Goal: Task Accomplishment & Management: Complete application form

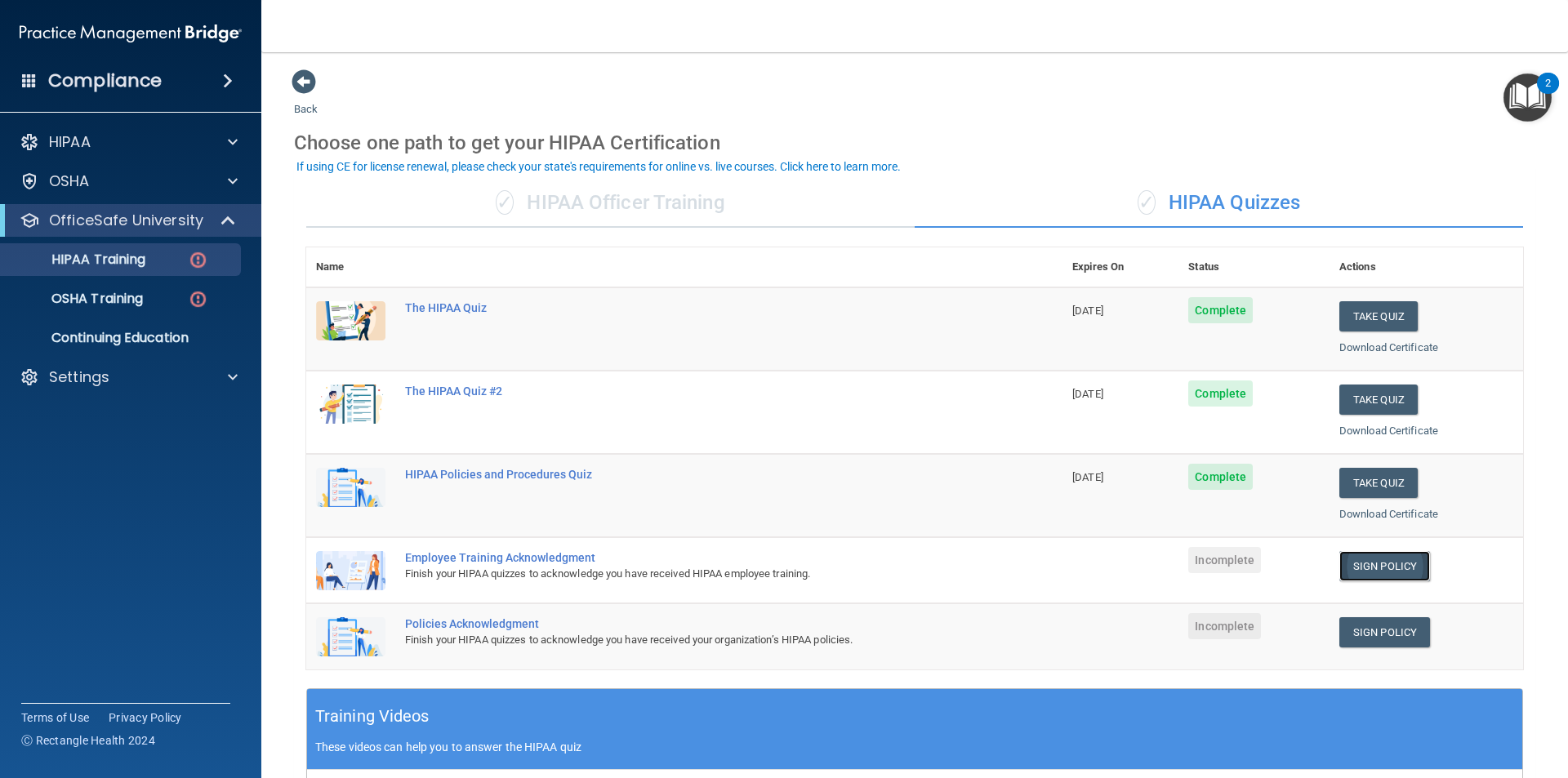
click at [1350, 561] on link "Sign Policy" at bounding box center [1385, 566] width 91 height 30
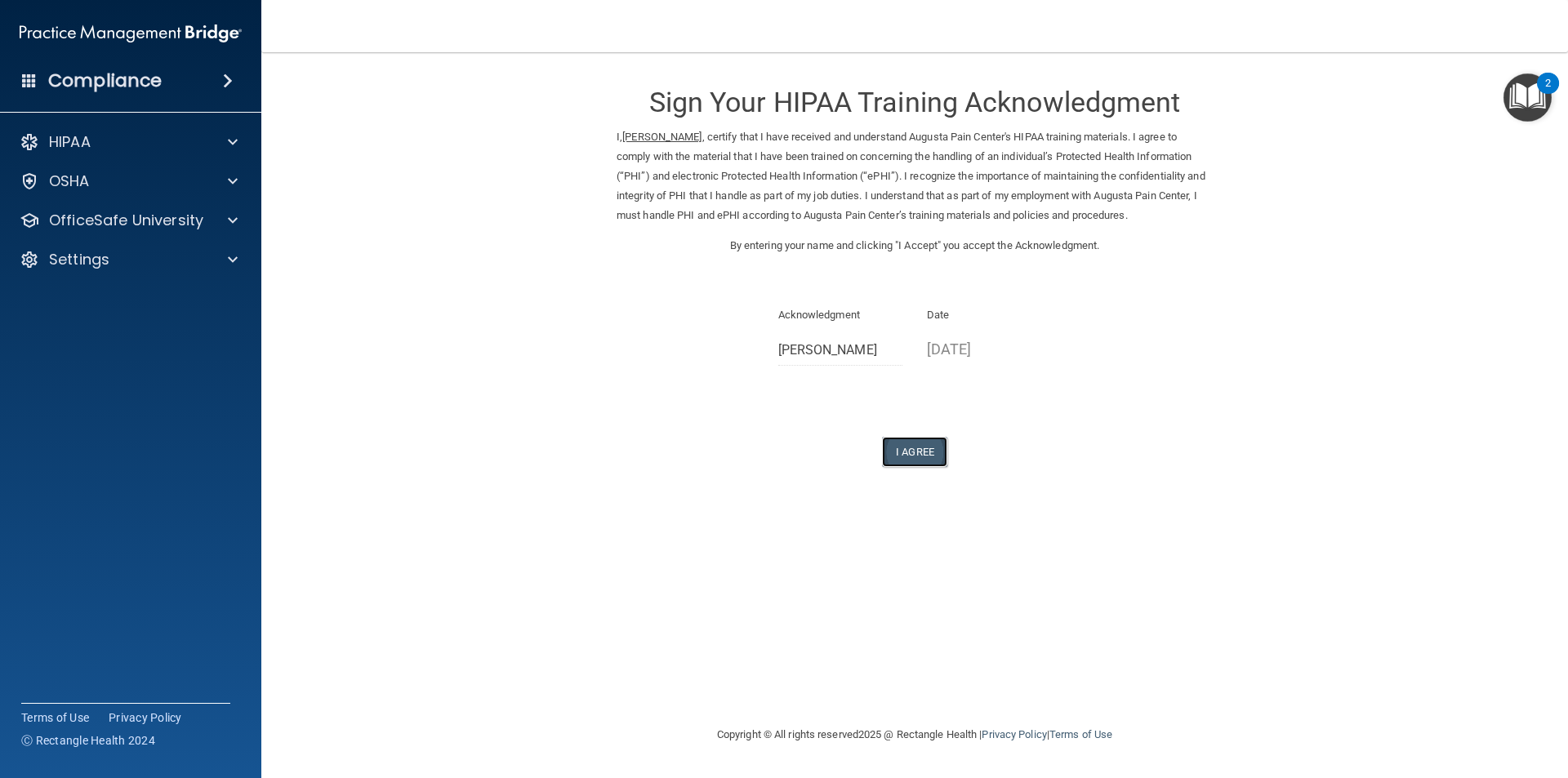
click at [920, 448] on button "I Agree" at bounding box center [915, 452] width 65 height 30
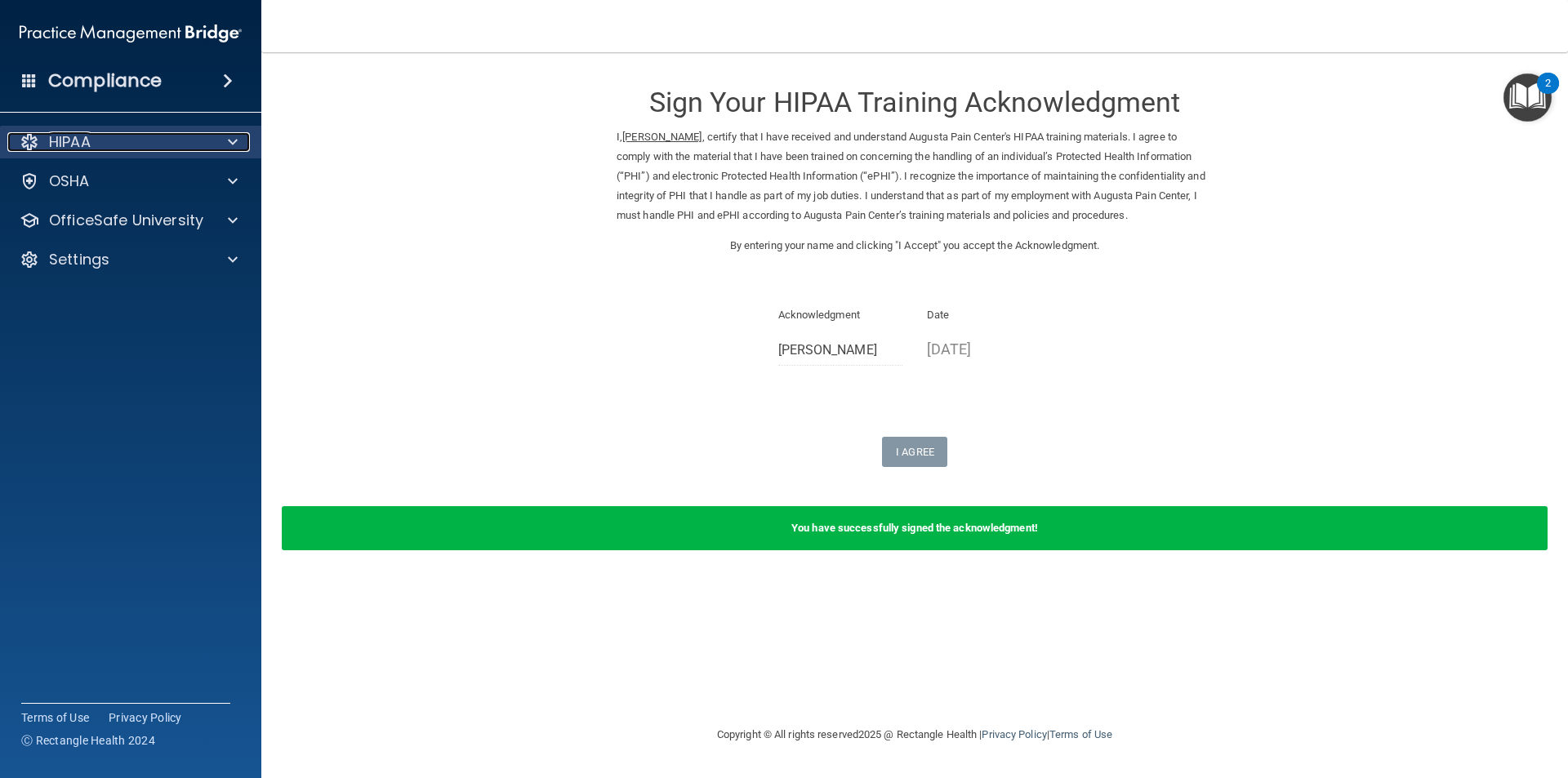
click at [66, 138] on p "HIPAA" at bounding box center [69, 141] width 42 height 20
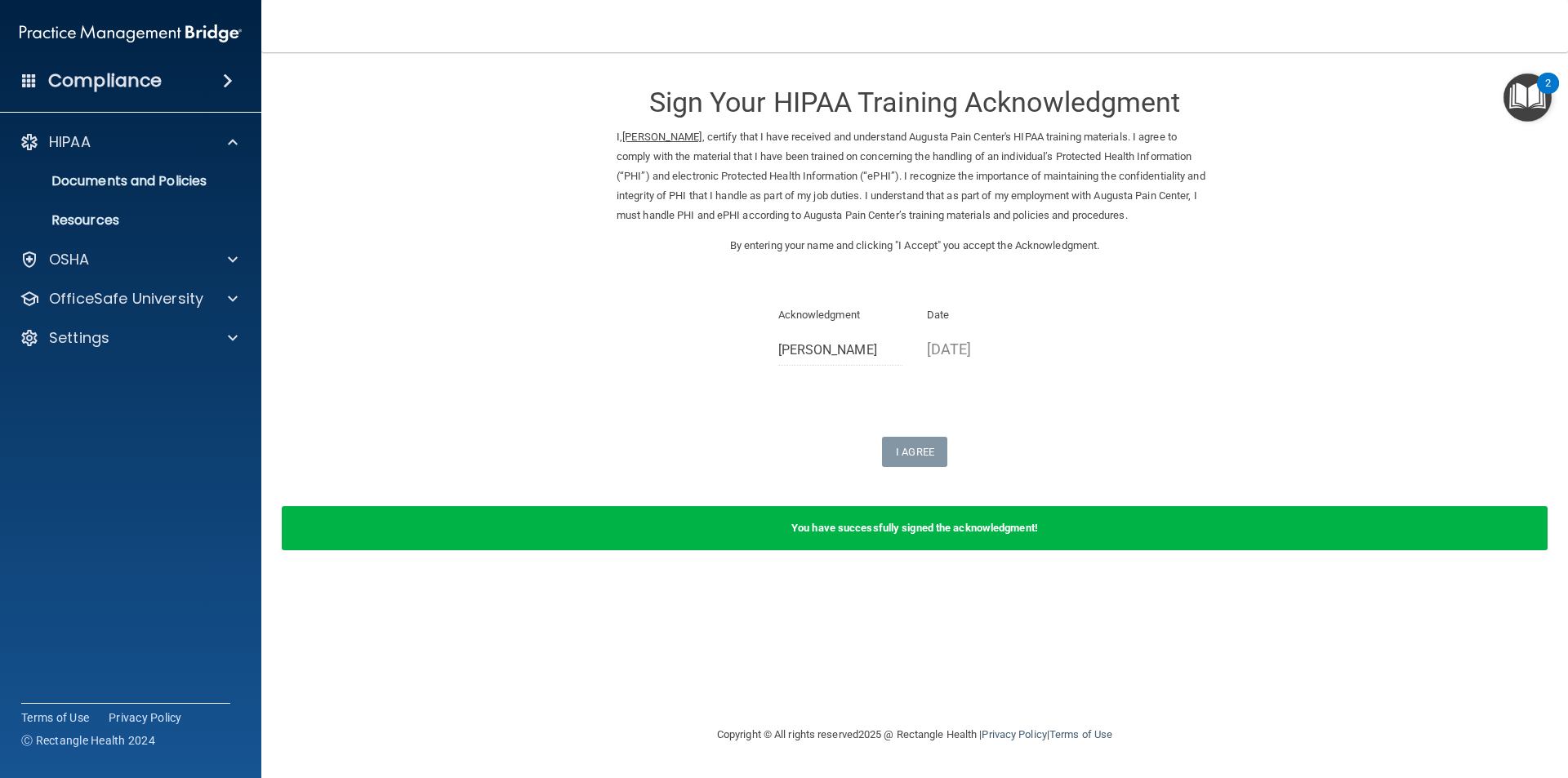
click at [454, 355] on form "Sign Your HIPAA Training Acknowledgment I, Kimberly Mccann , certify that I hav…" at bounding box center [915, 319] width 1241 height 501
click at [137, 292] on p "OfficeSafe University" at bounding box center [126, 298] width 154 height 20
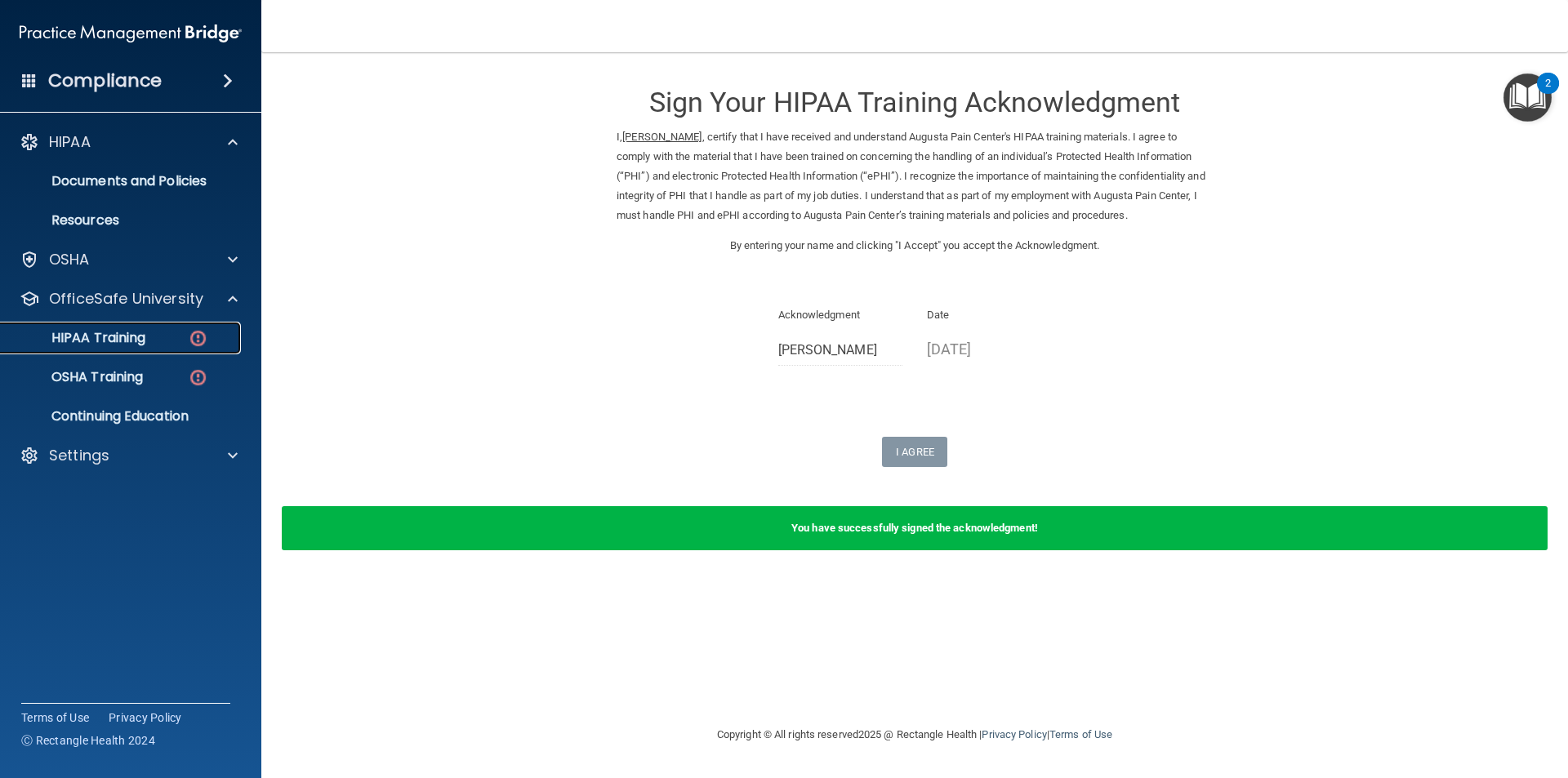
click at [210, 338] on div "HIPAA Training" at bounding box center [122, 338] width 223 height 16
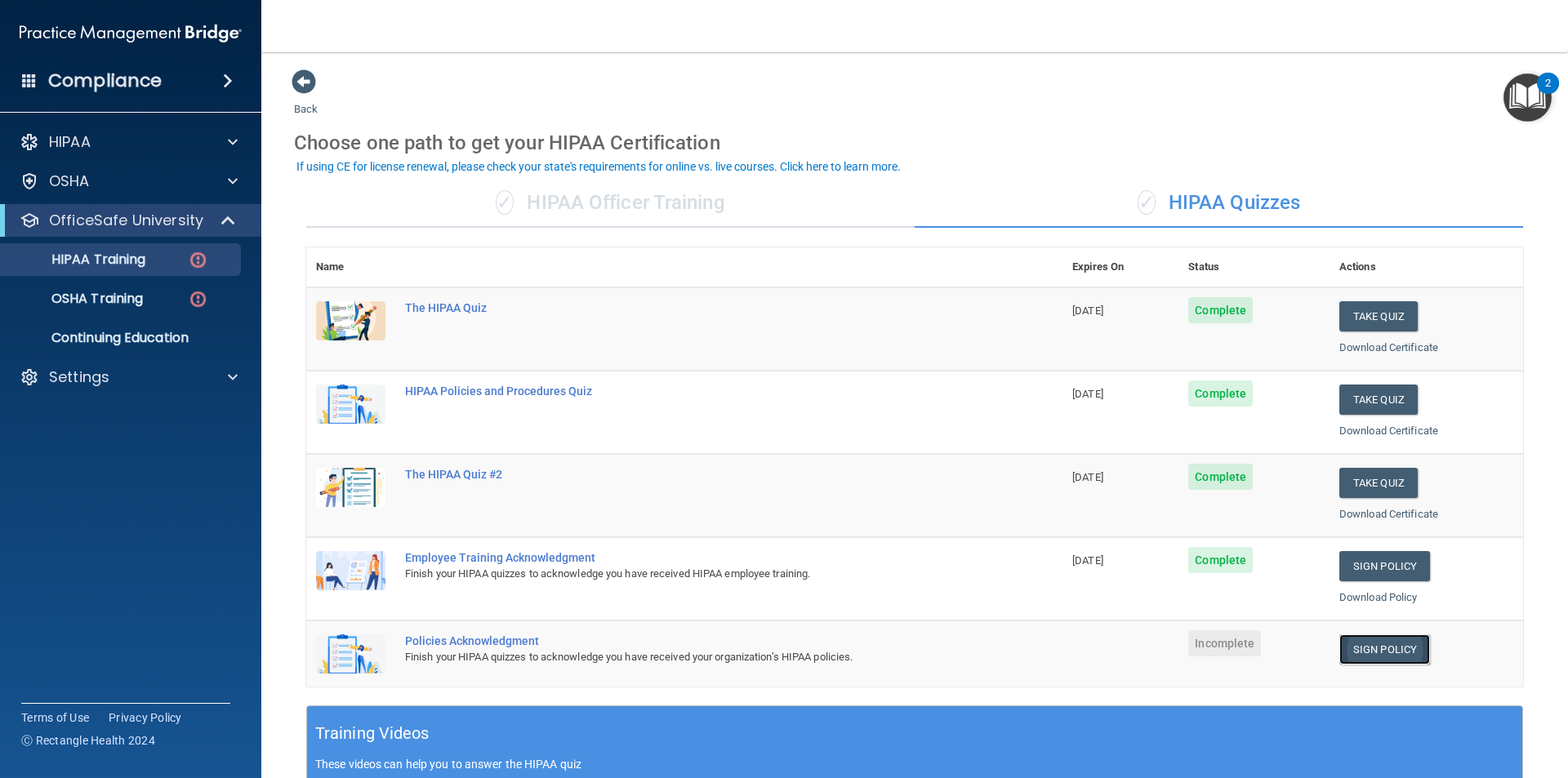
click at [1378, 643] on link "Sign Policy" at bounding box center [1385, 649] width 91 height 30
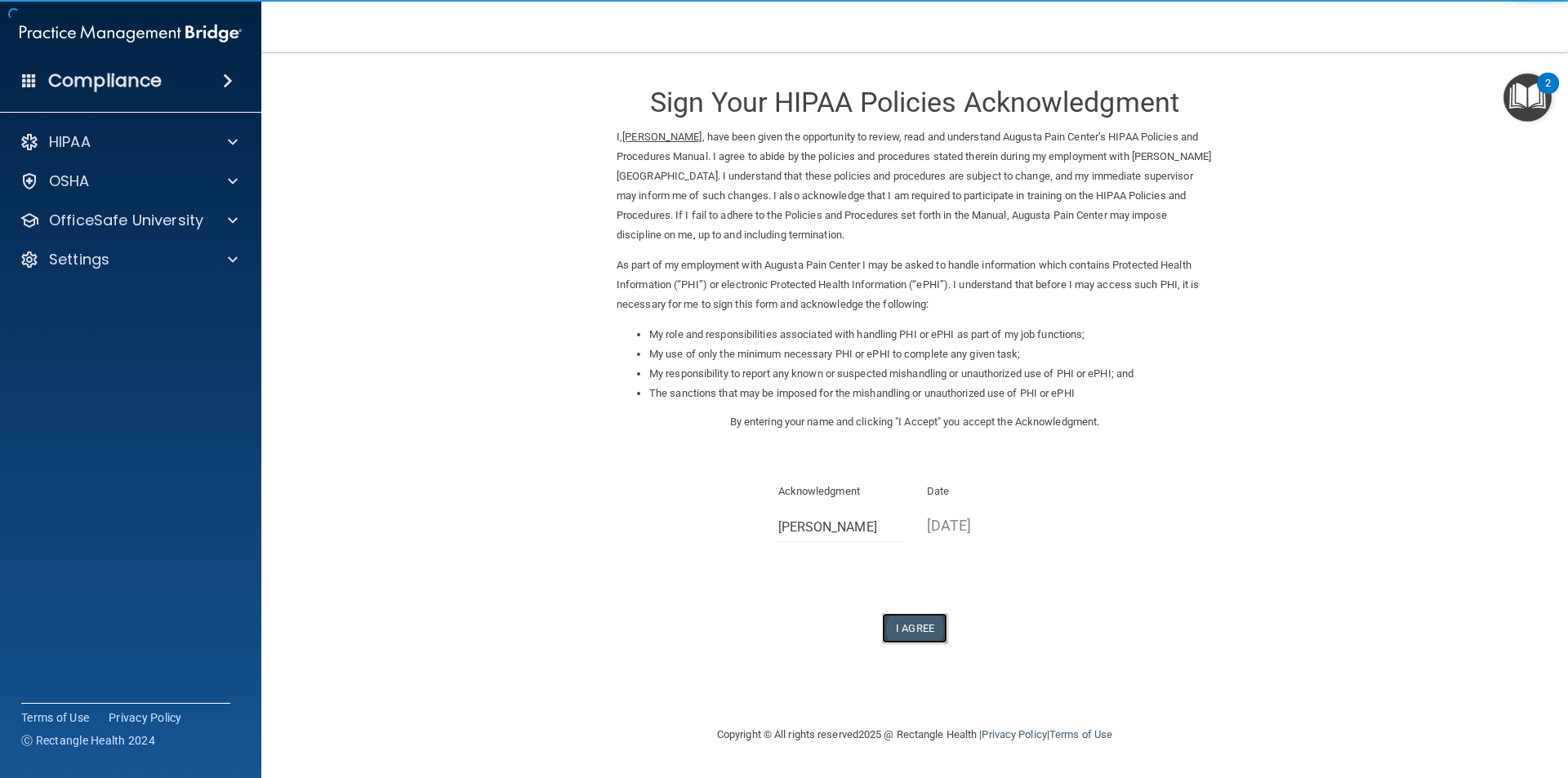
click at [925, 627] on button "I Agree" at bounding box center [915, 628] width 65 height 30
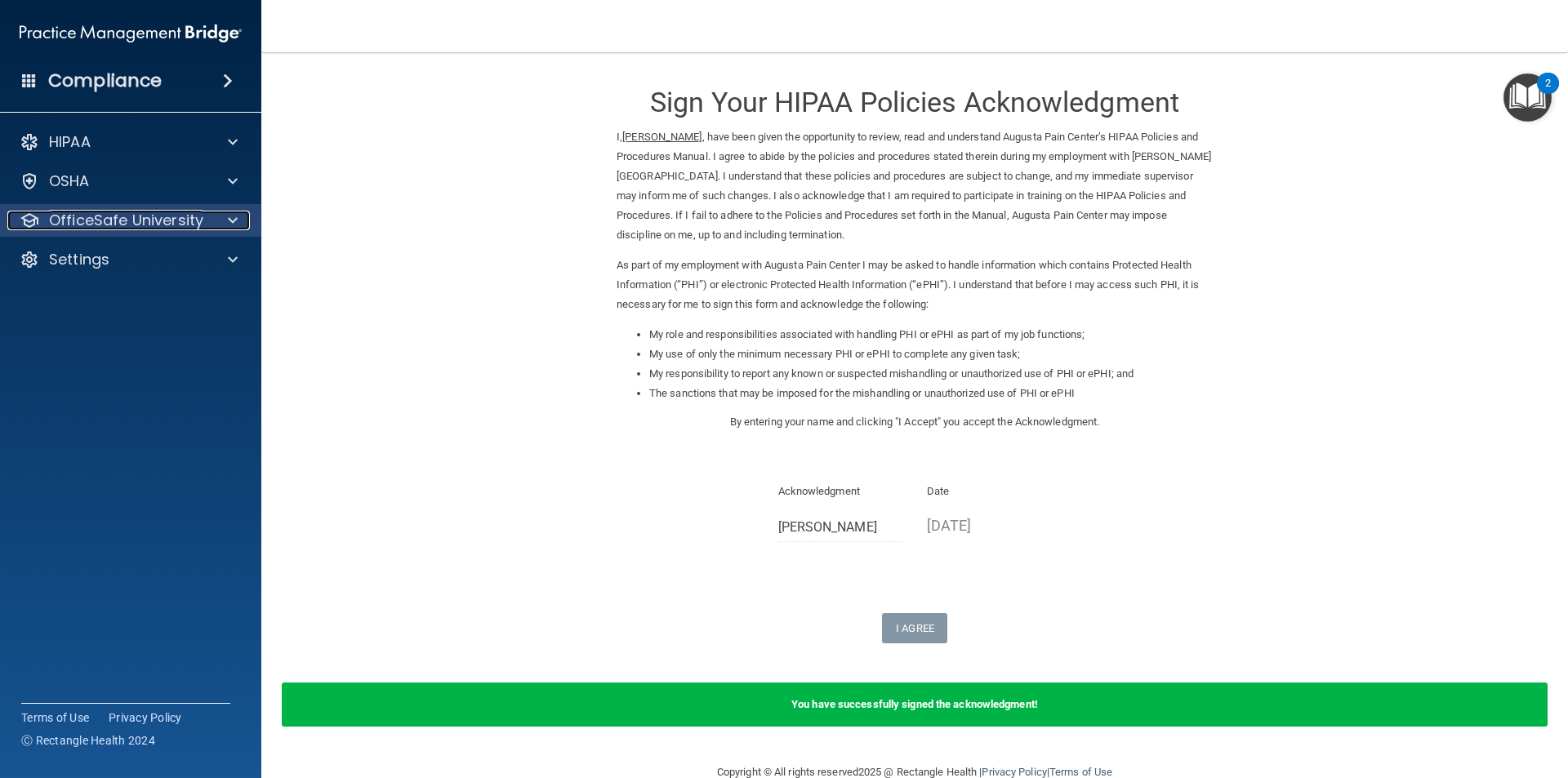
click at [137, 226] on p "OfficeSafe University" at bounding box center [126, 220] width 154 height 20
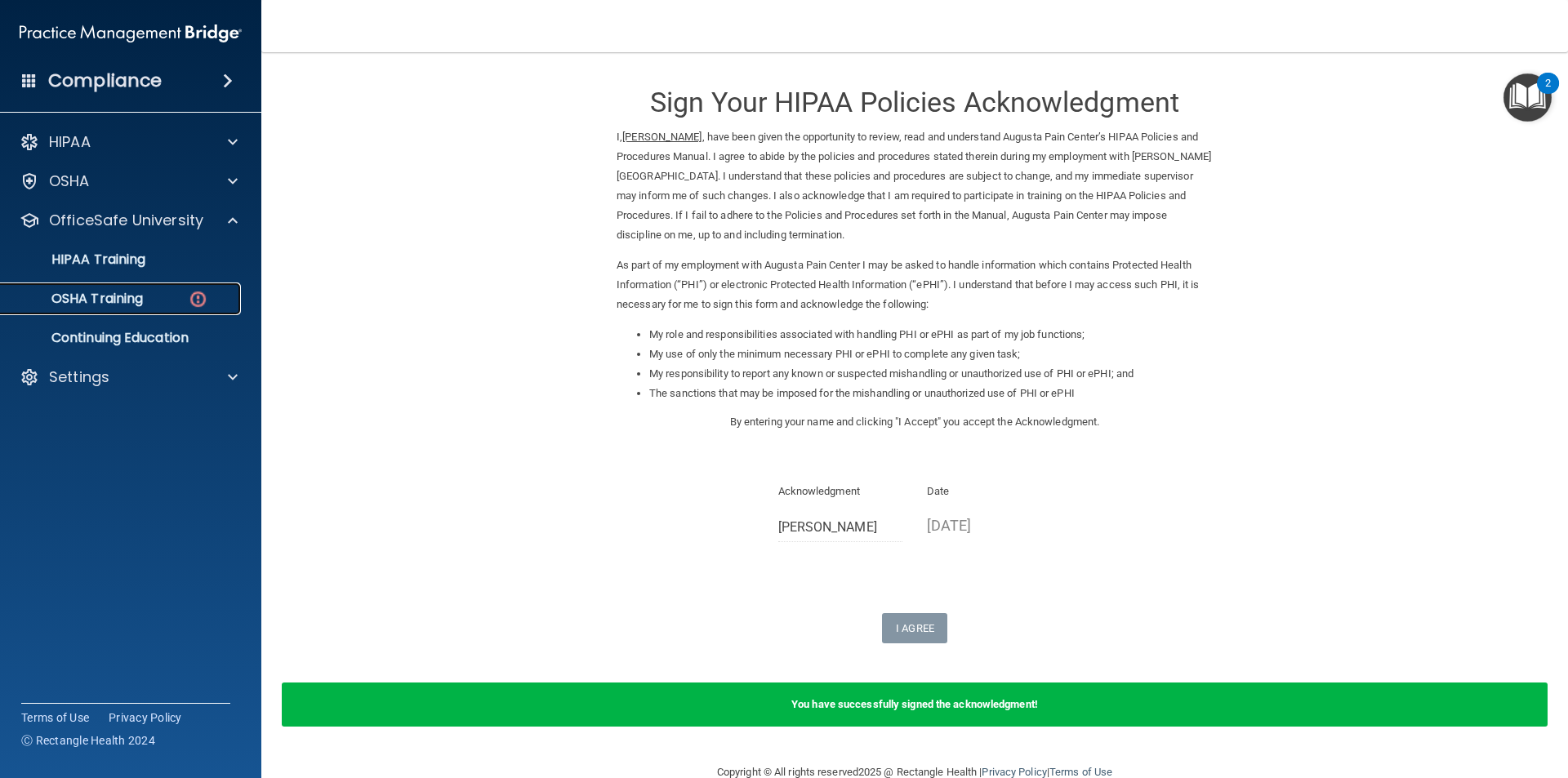
click at [124, 303] on p "OSHA Training" at bounding box center [76, 298] width 132 height 16
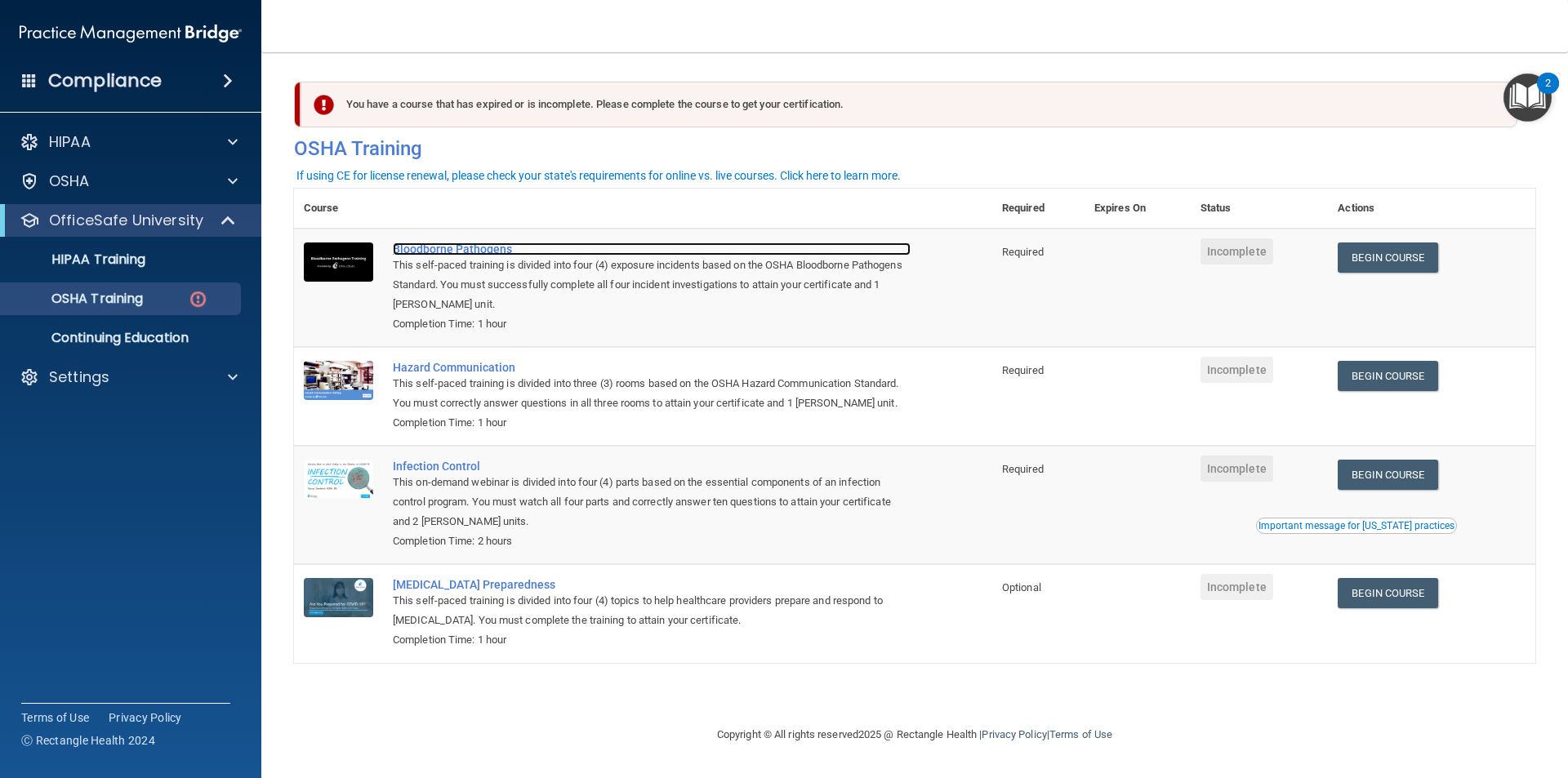
click at [426, 250] on div "Bloodborne Pathogens" at bounding box center [652, 248] width 518 height 13
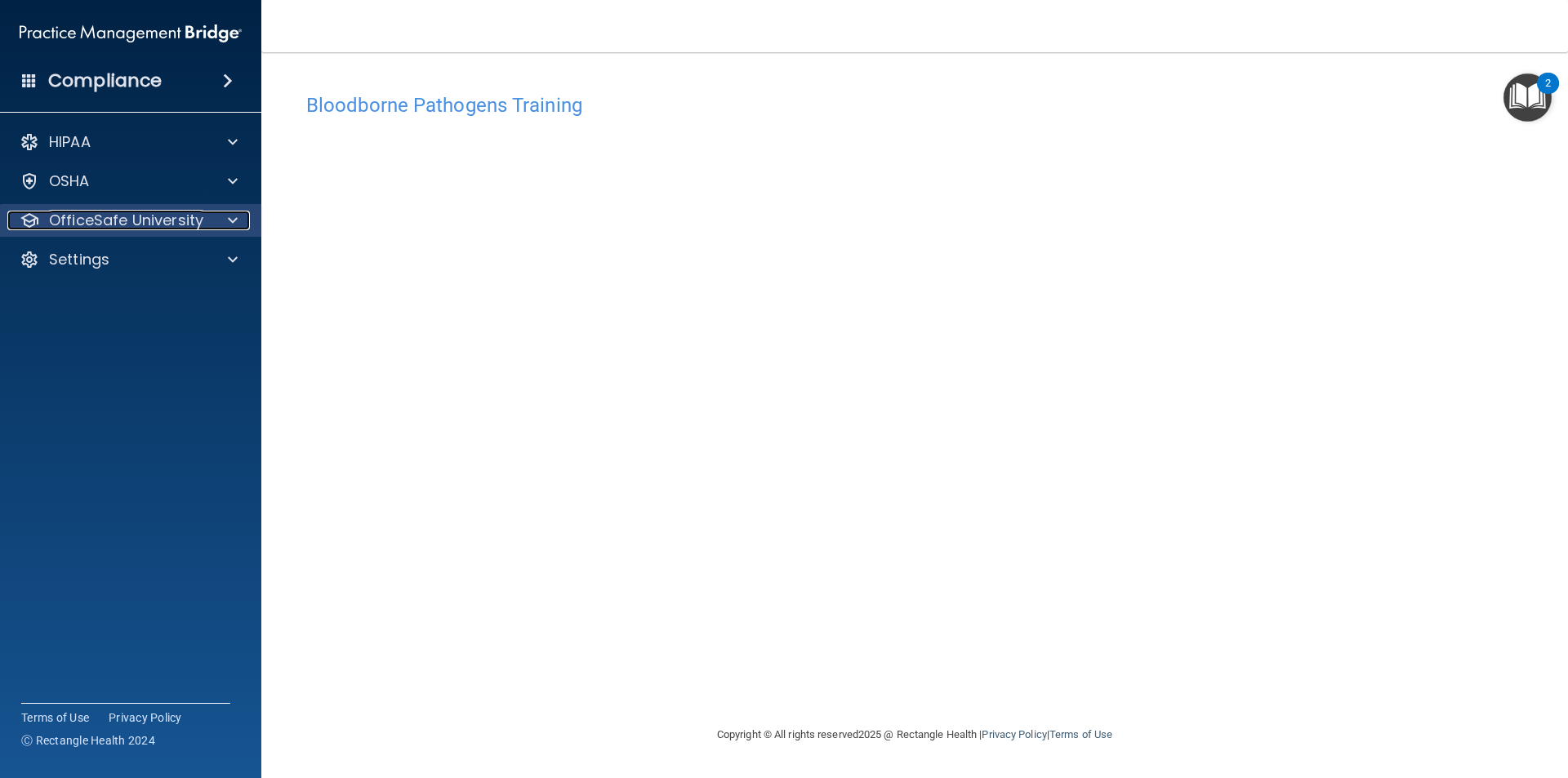
click at [234, 217] on span at bounding box center [232, 220] width 9 height 20
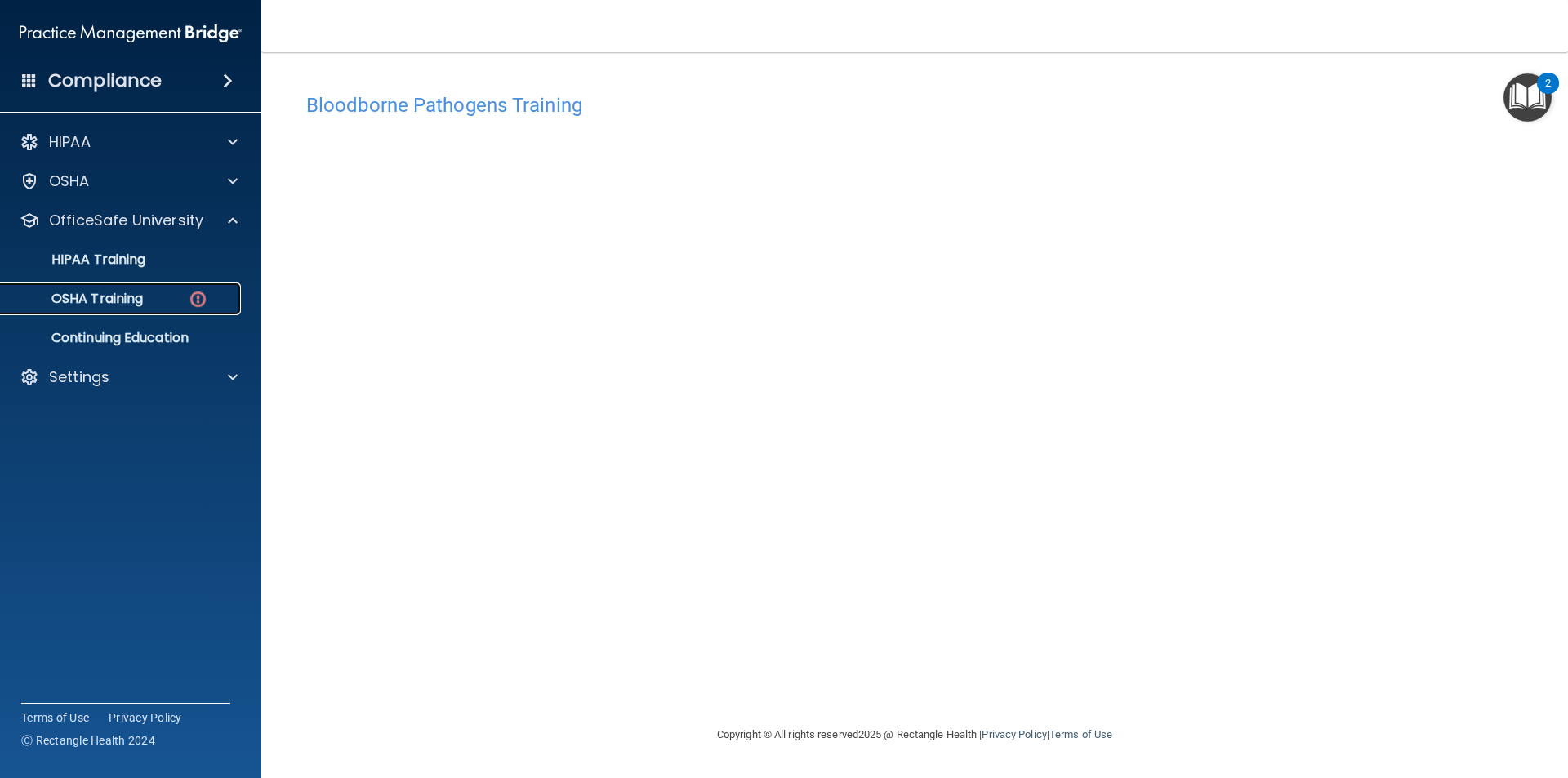
click at [147, 301] on div "OSHA Training" at bounding box center [122, 298] width 223 height 16
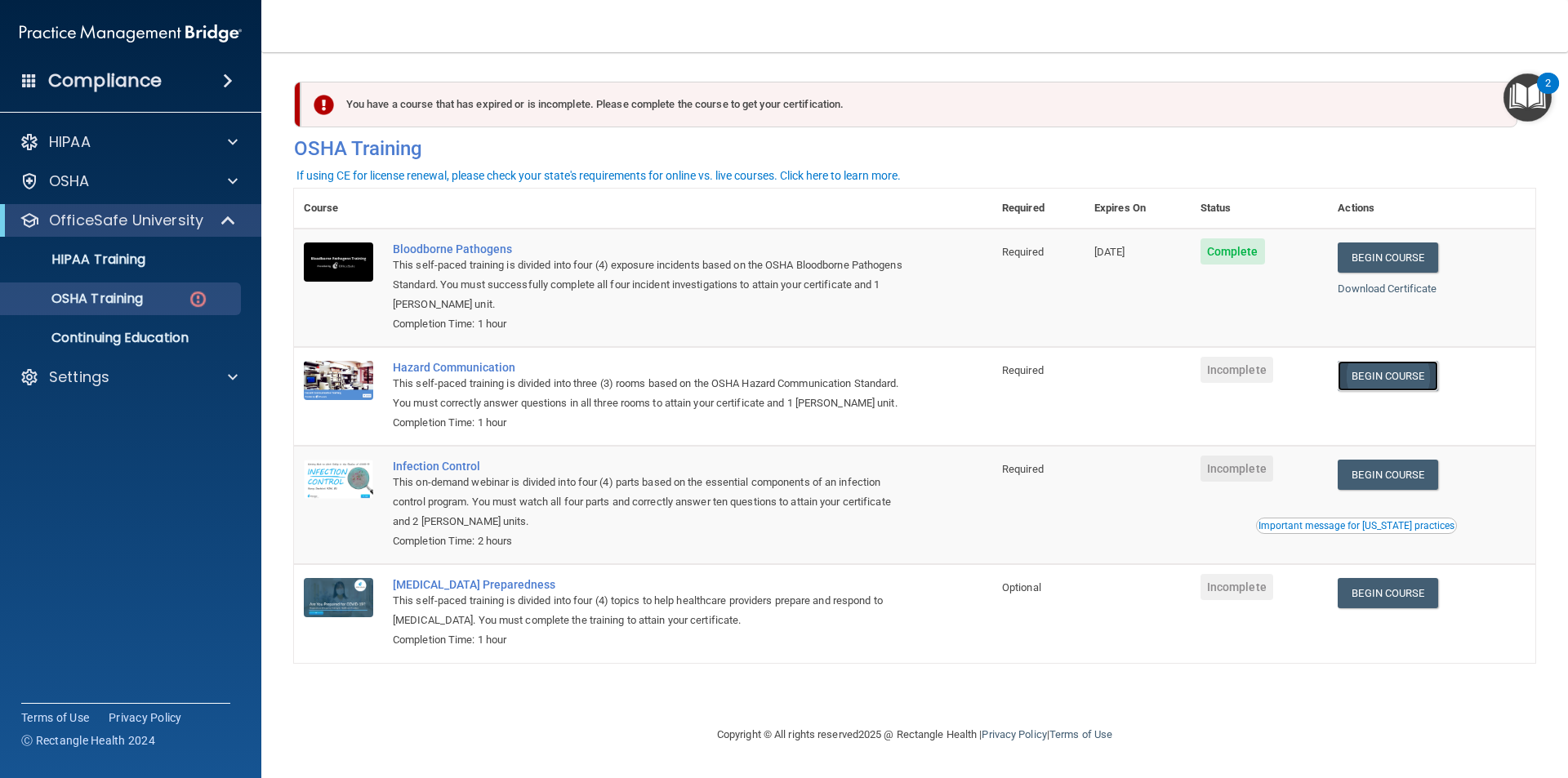
click at [1379, 377] on link "Begin Course" at bounding box center [1388, 375] width 99 height 30
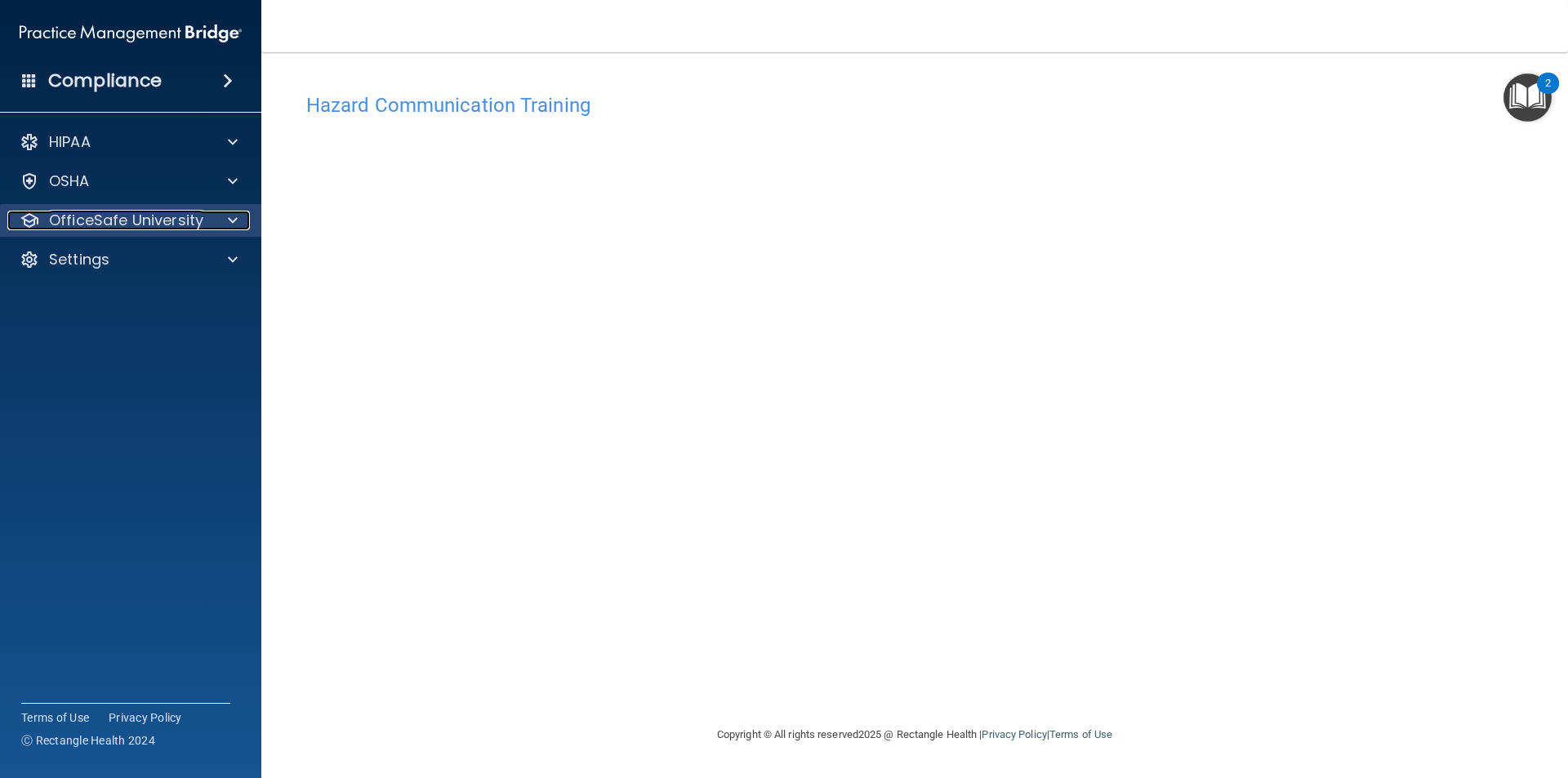
click at [231, 214] on span at bounding box center [232, 220] width 9 height 20
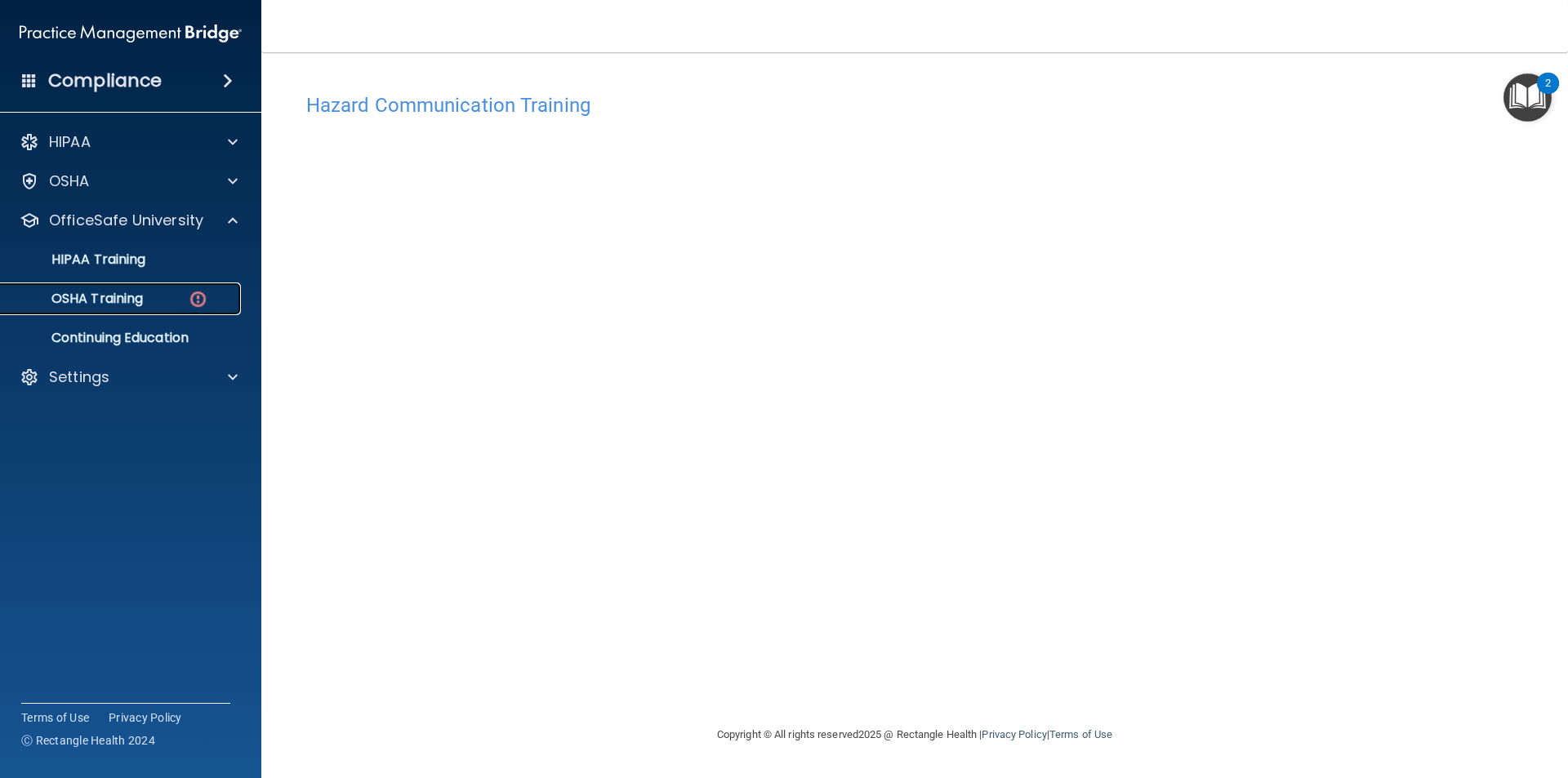
click at [163, 299] on div "OSHA Training" at bounding box center [122, 298] width 223 height 16
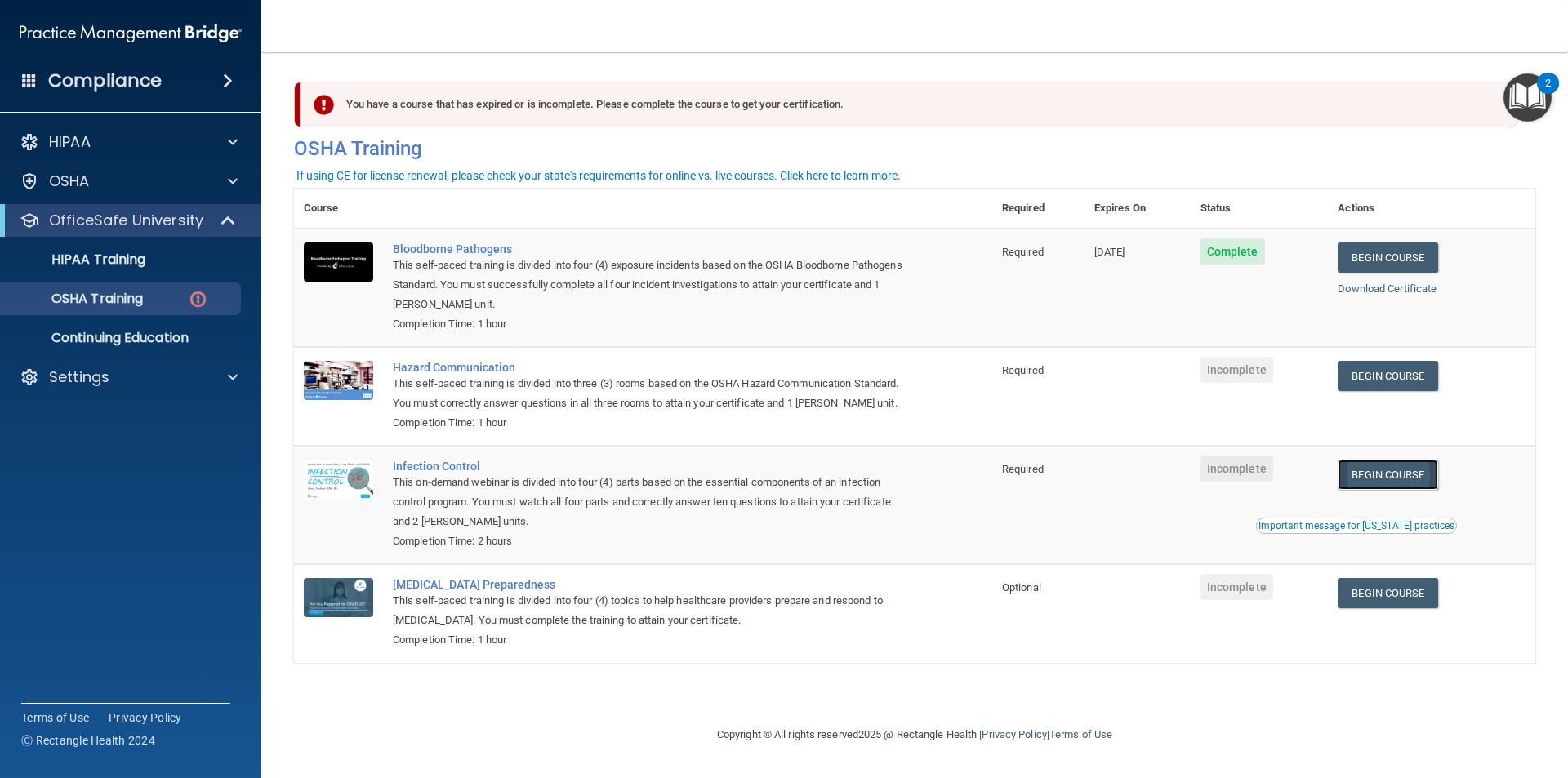
click at [1374, 476] on link "Begin Course" at bounding box center [1388, 474] width 99 height 30
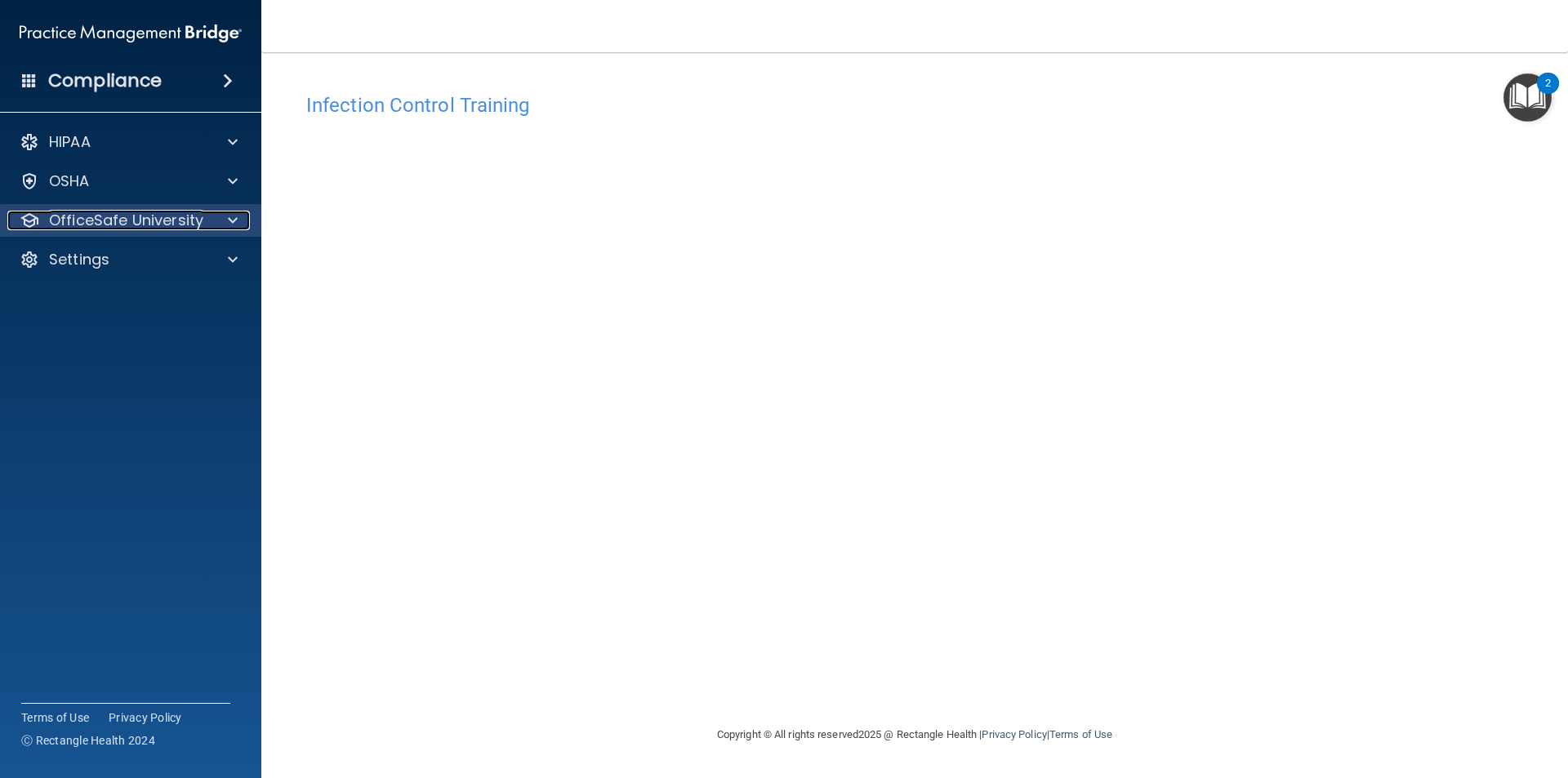
click at [155, 217] on p "OfficeSafe University" at bounding box center [126, 220] width 154 height 20
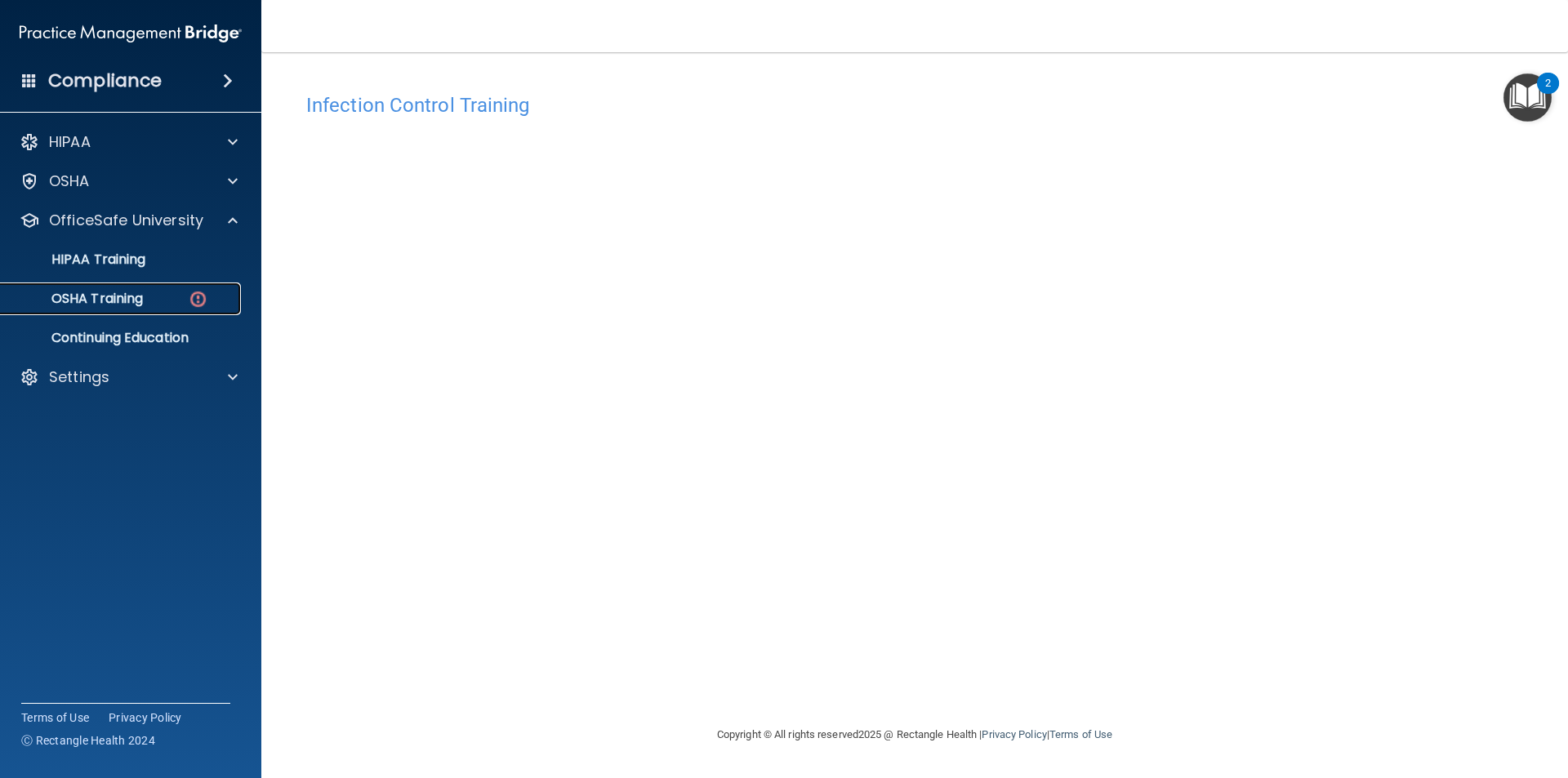
click at [160, 294] on div "OSHA Training" at bounding box center [122, 298] width 223 height 16
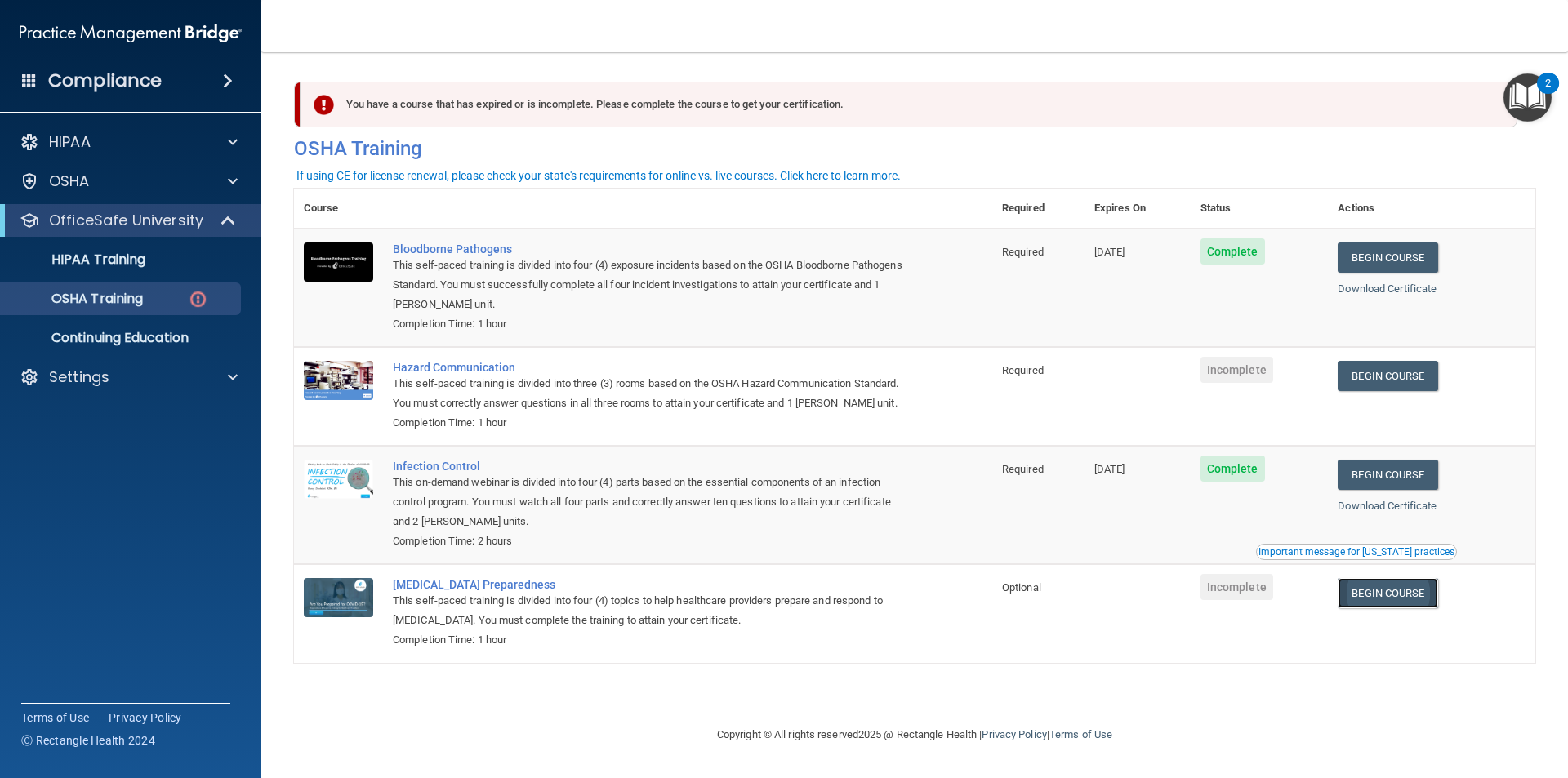
click at [1390, 596] on link "Begin Course" at bounding box center [1388, 593] width 99 height 30
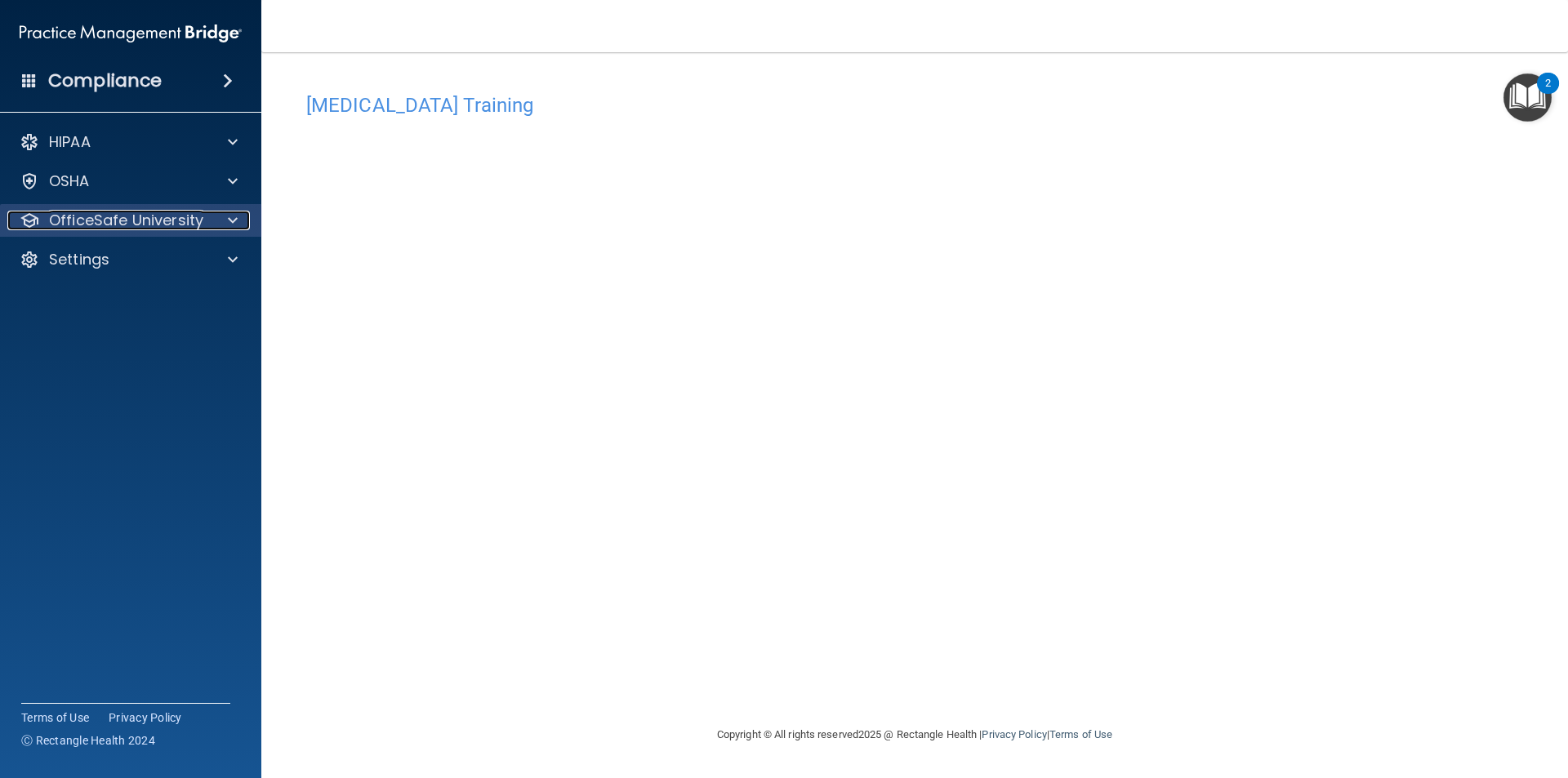
click at [236, 216] on span at bounding box center [232, 220] width 9 height 20
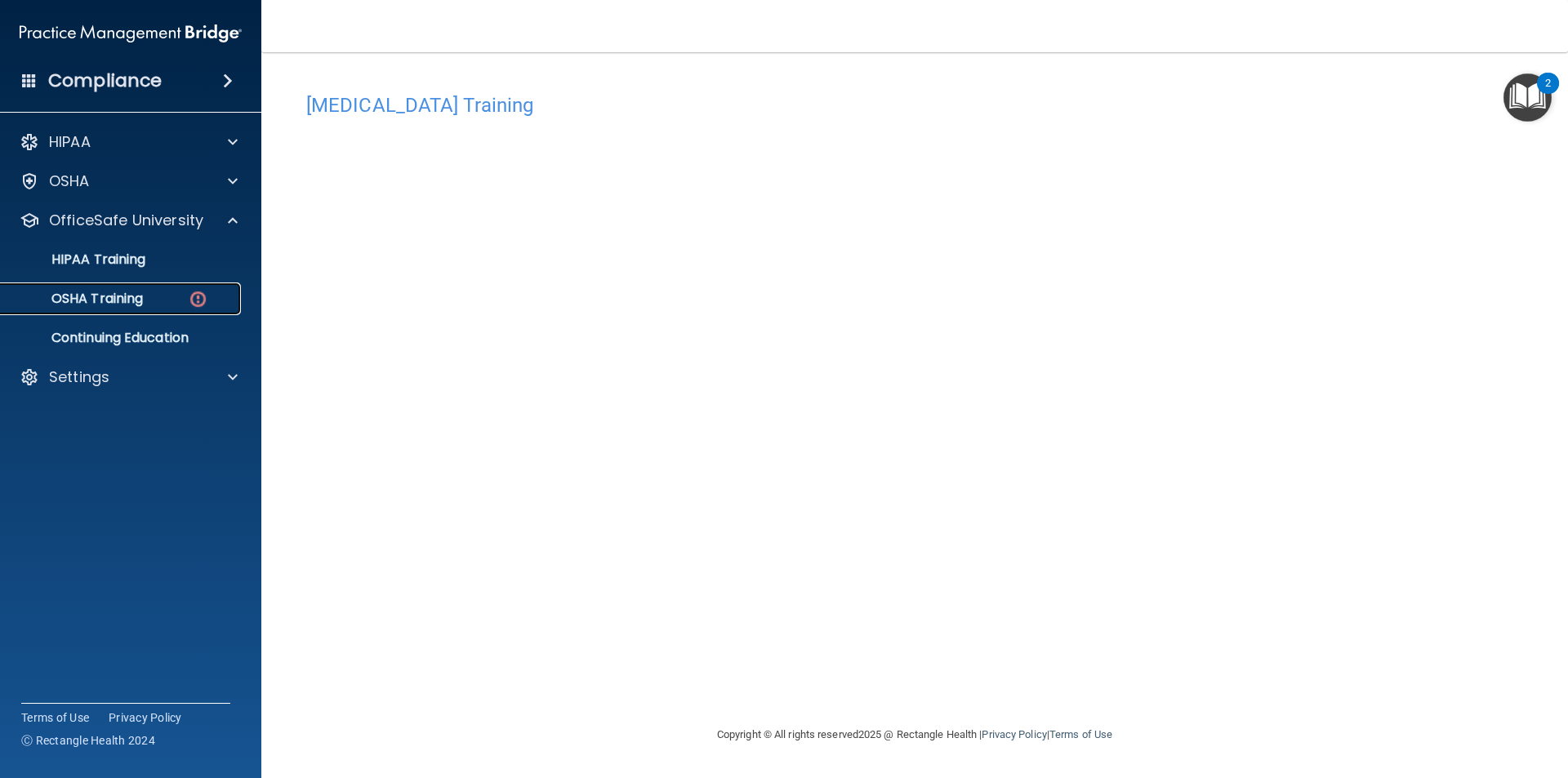
click at [163, 296] on div "OSHA Training" at bounding box center [122, 298] width 223 height 16
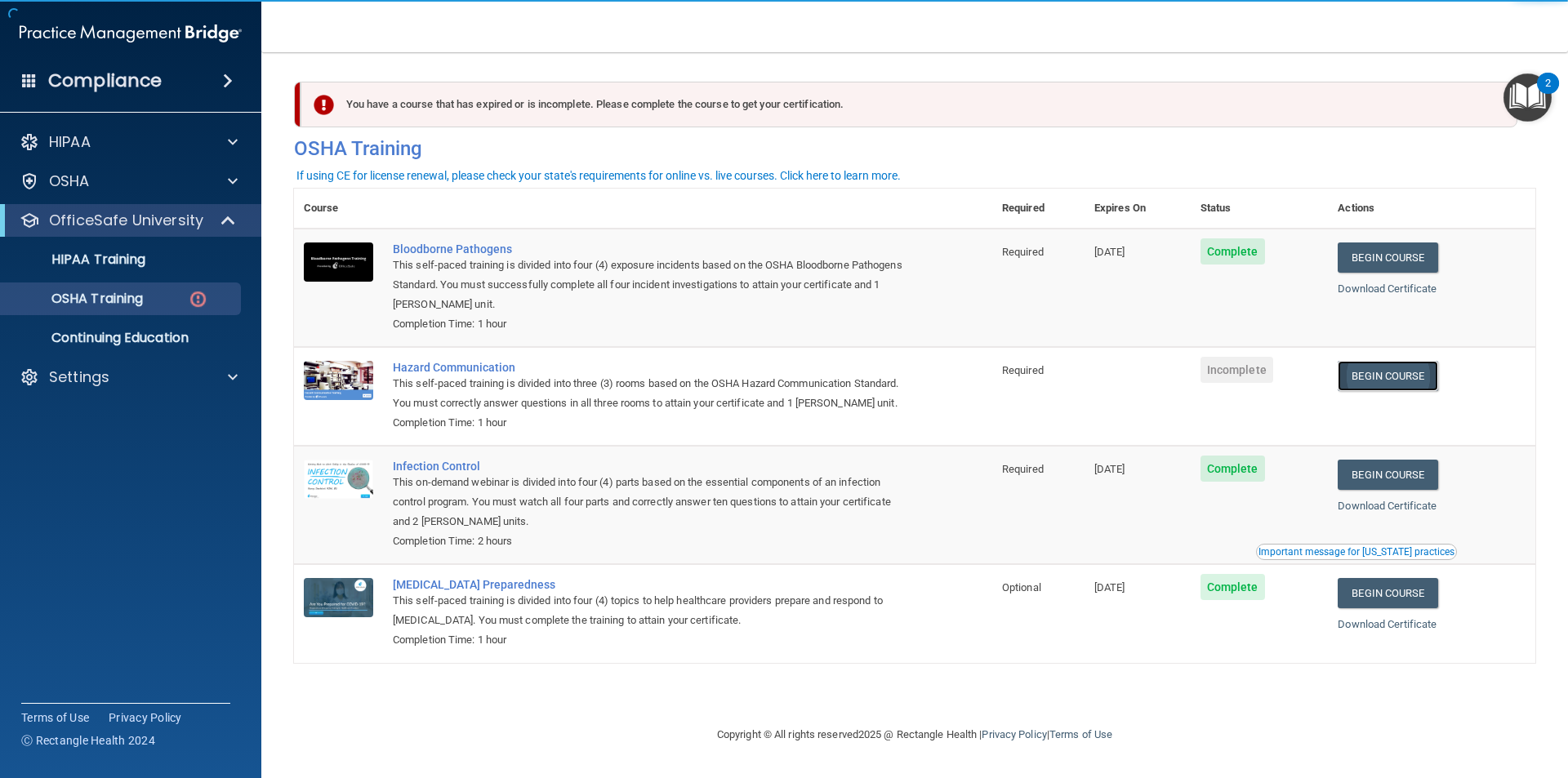
click at [1401, 380] on link "Begin Course" at bounding box center [1388, 375] width 99 height 30
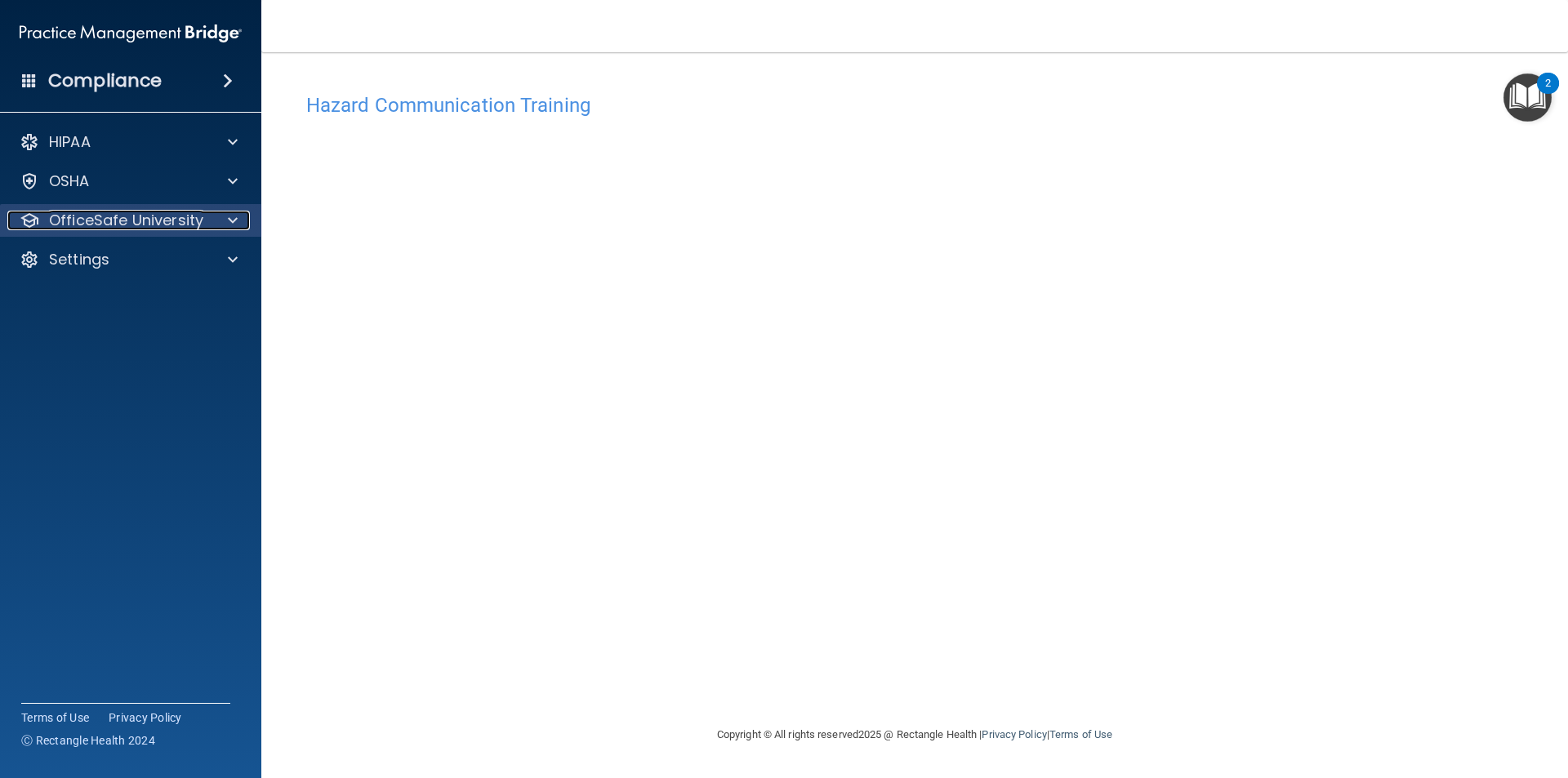
click at [233, 216] on span at bounding box center [232, 220] width 9 height 20
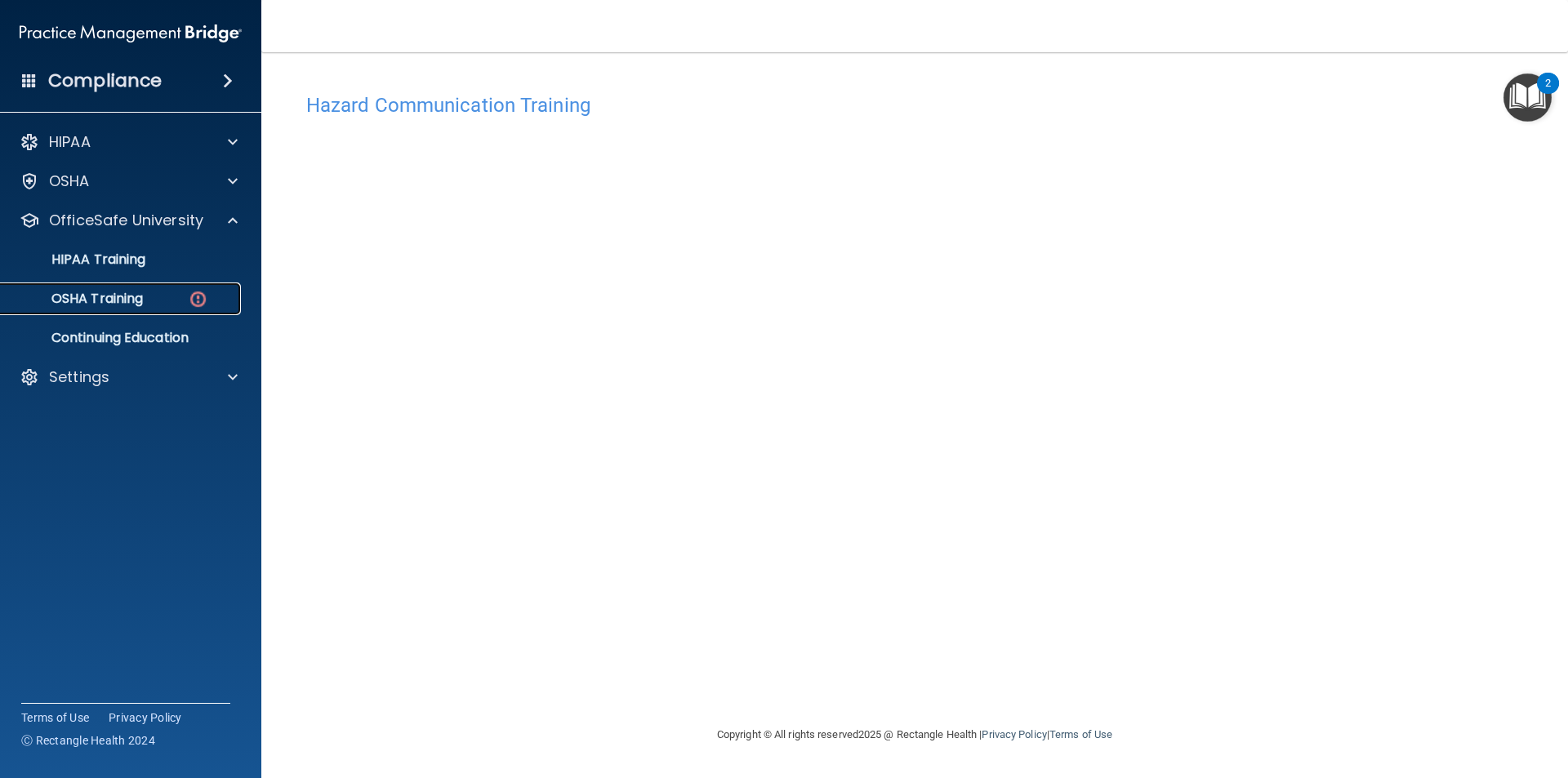
click at [199, 302] on img at bounding box center [198, 299] width 21 height 21
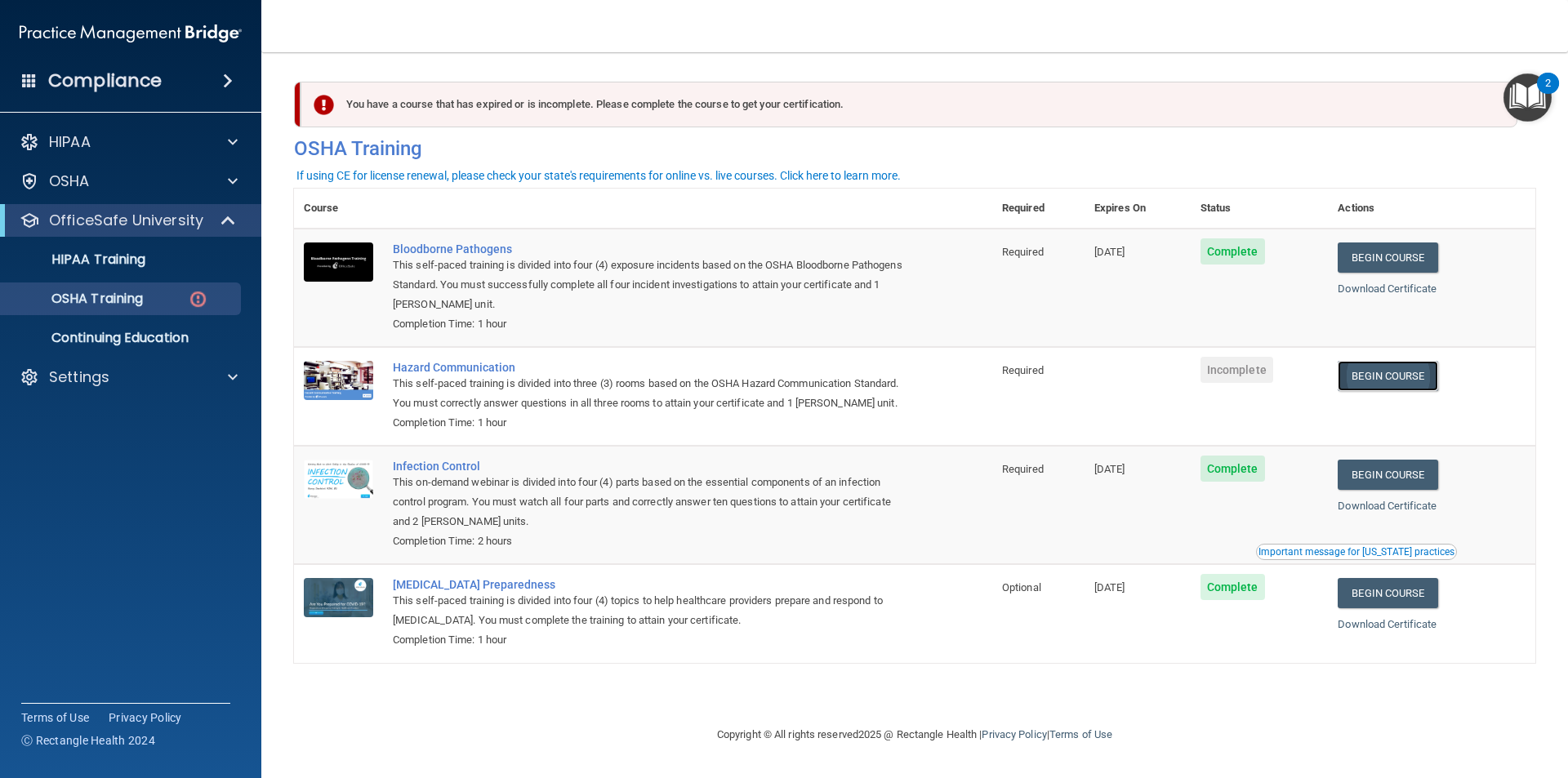
click at [1383, 372] on link "Begin Course" at bounding box center [1388, 375] width 99 height 30
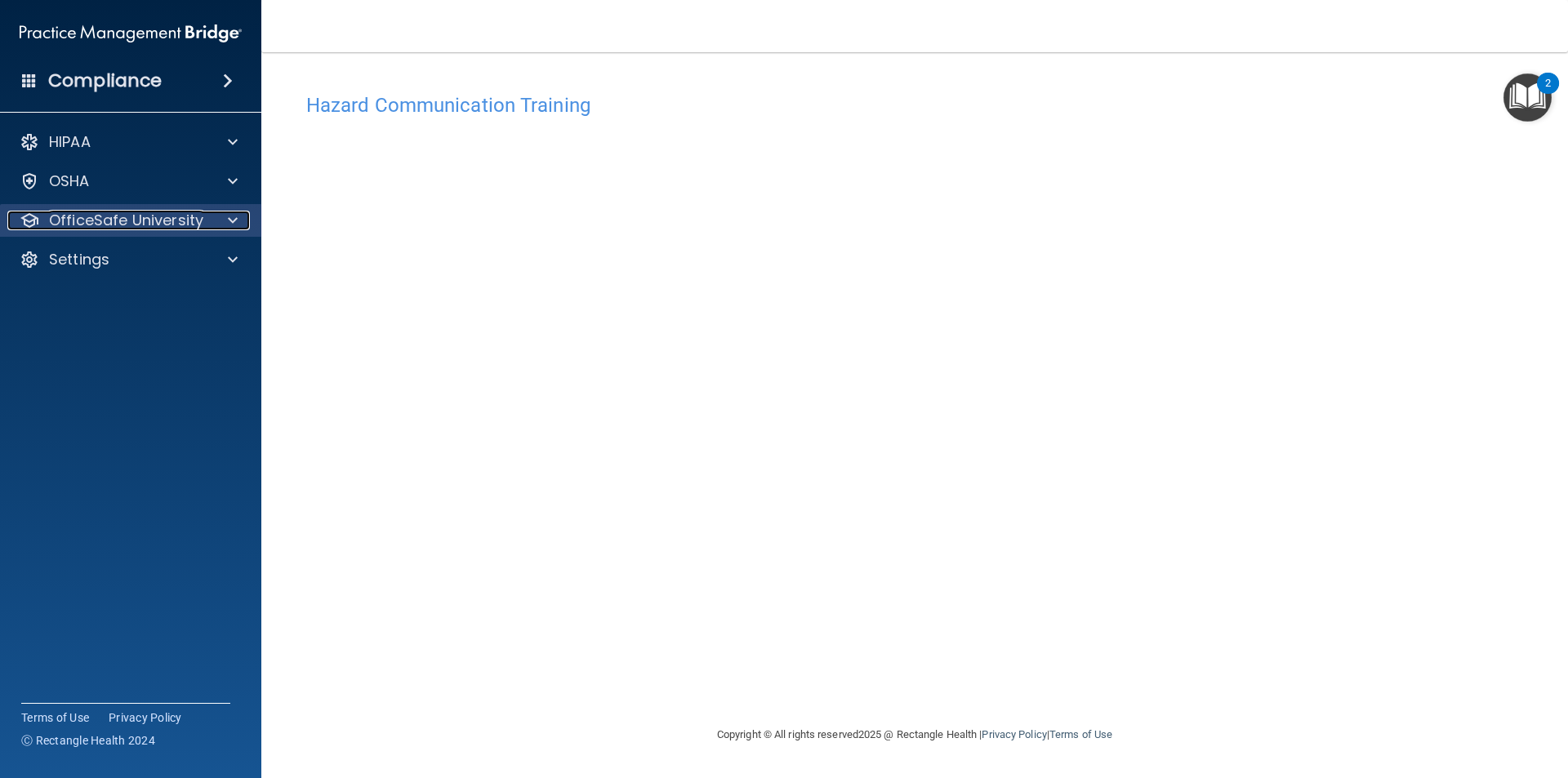
click at [231, 218] on span at bounding box center [232, 220] width 9 height 20
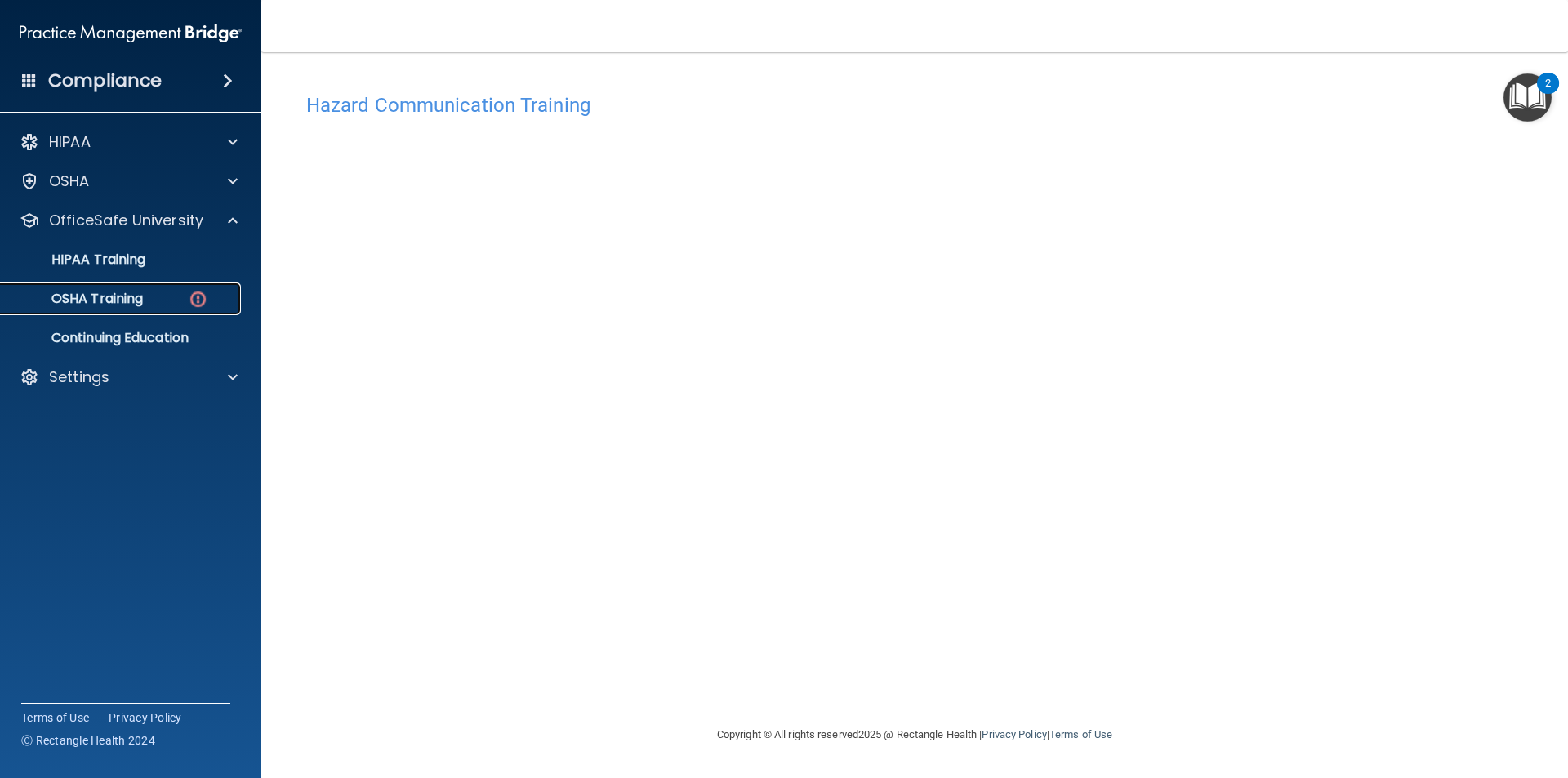
click at [184, 300] on div "OSHA Training" at bounding box center [122, 298] width 223 height 16
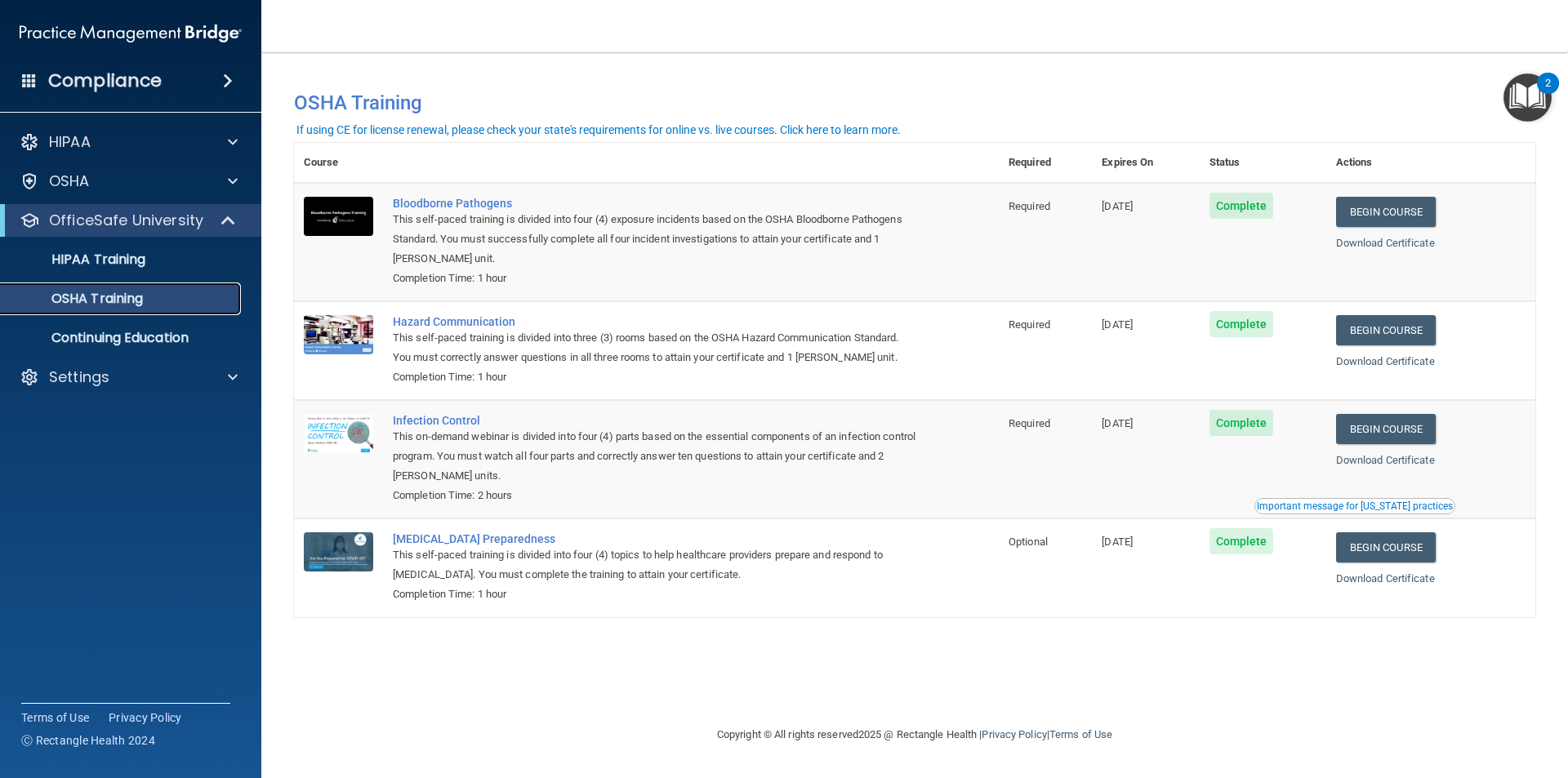
click at [162, 295] on div "OSHA Training" at bounding box center [122, 298] width 223 height 16
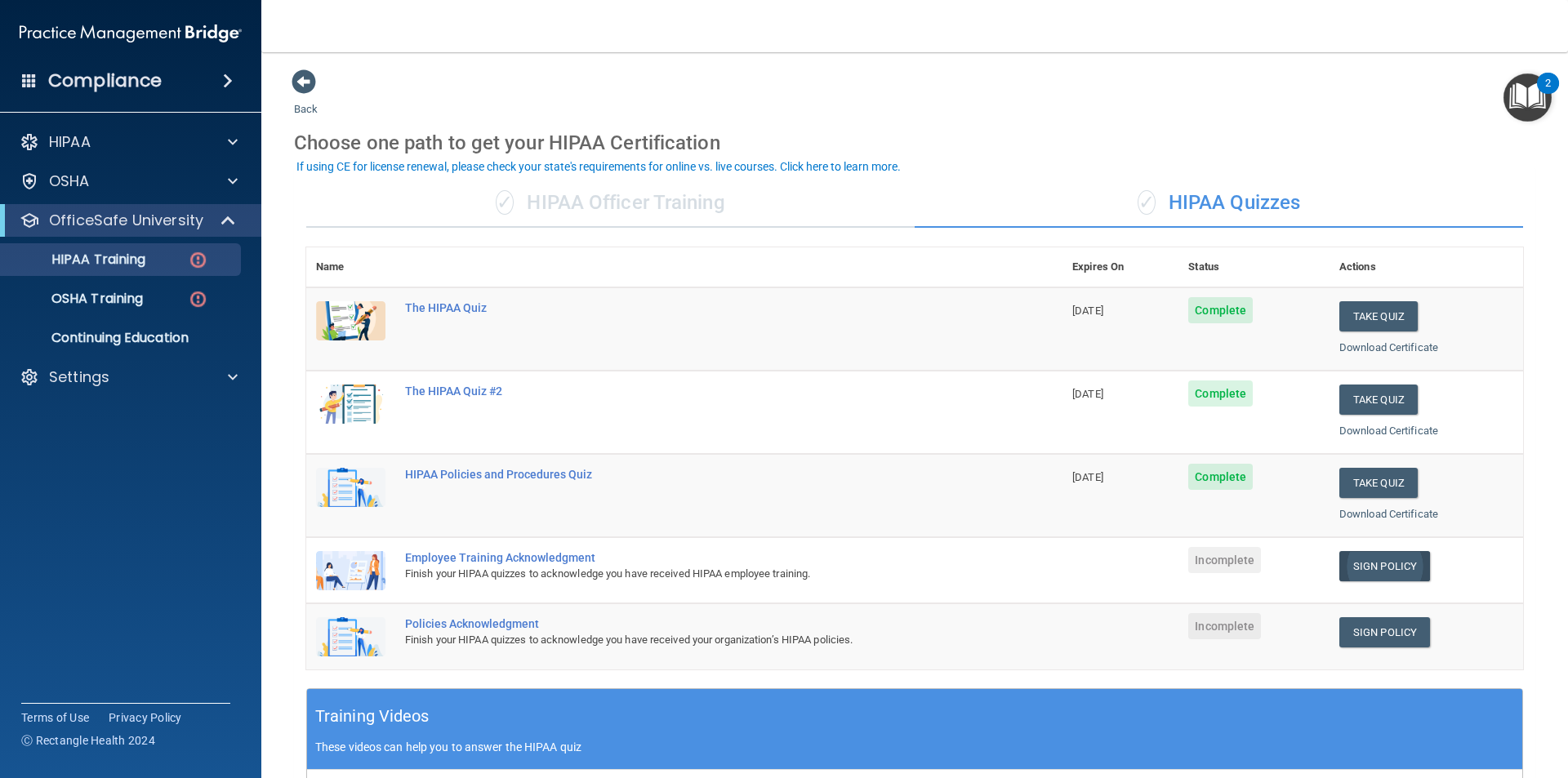
click at [1381, 566] on link "Sign Policy" at bounding box center [1385, 566] width 91 height 30
click at [1351, 564] on link "Sign Policy" at bounding box center [1385, 566] width 91 height 30
click at [1350, 631] on link "Sign Policy" at bounding box center [1385, 631] width 91 height 30
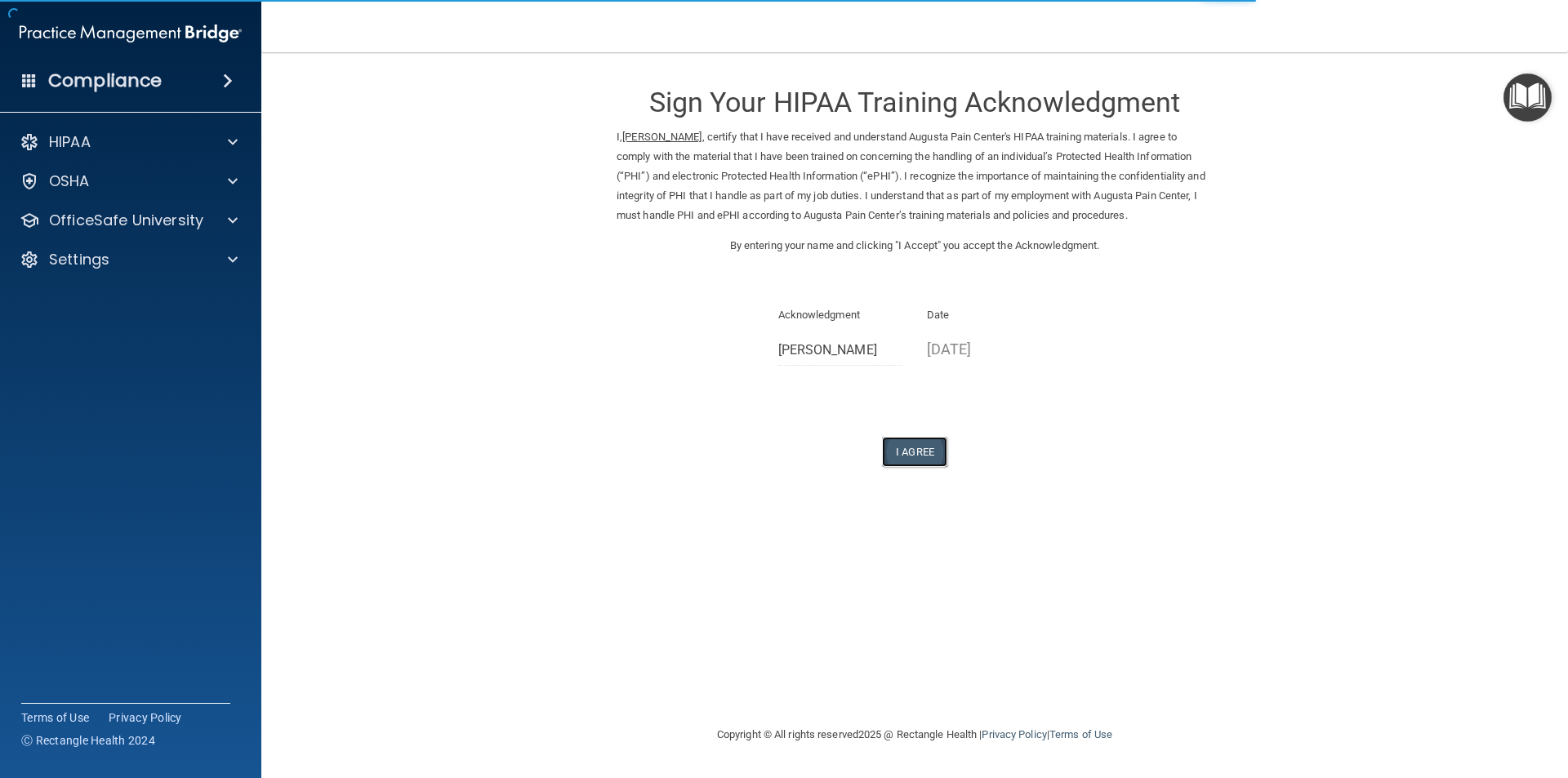
click at [908, 450] on button "I Agree" at bounding box center [915, 452] width 65 height 30
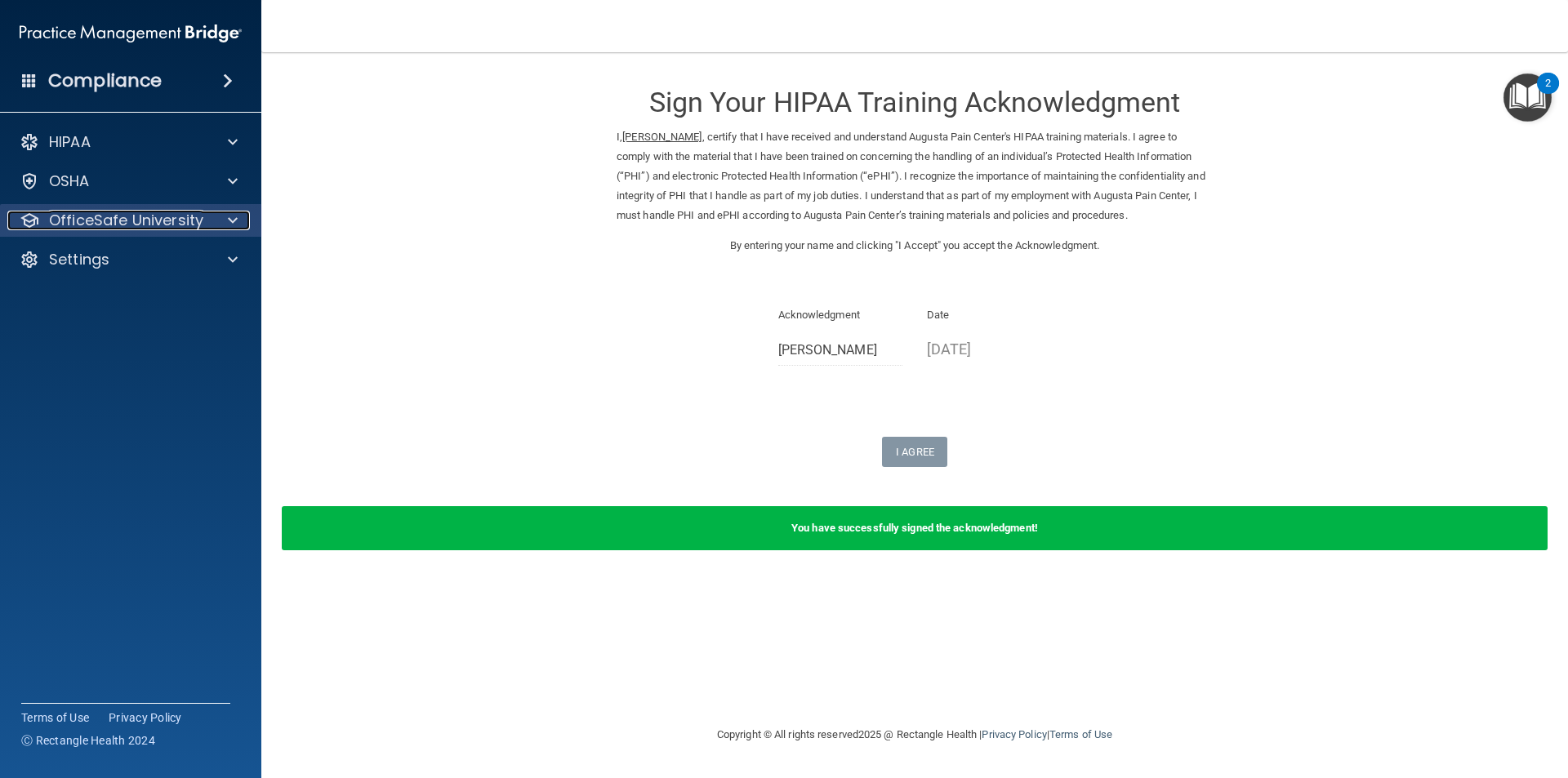
click at [232, 216] on span at bounding box center [232, 220] width 9 height 20
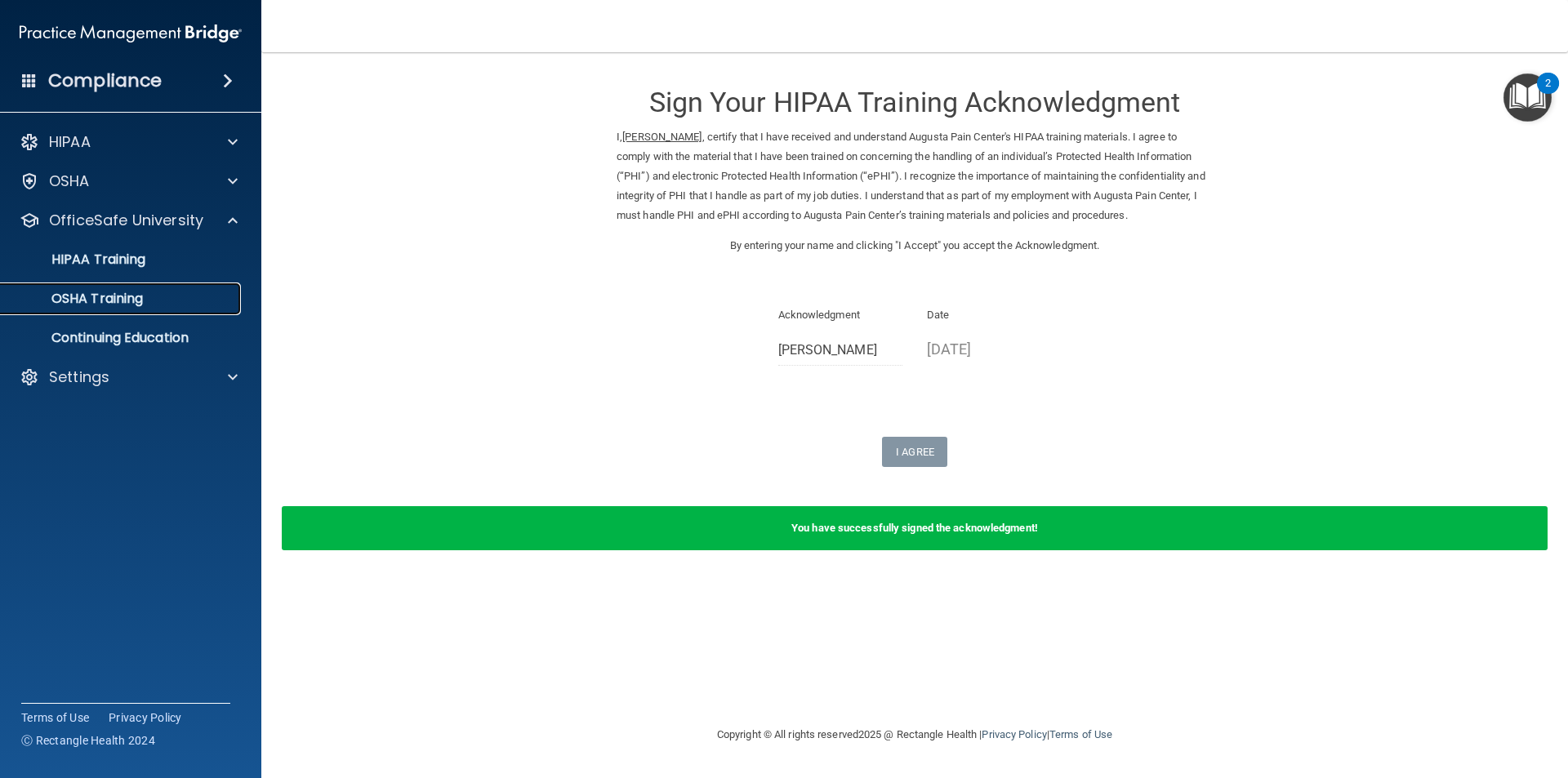
click at [176, 294] on div "OSHA Training" at bounding box center [122, 298] width 223 height 16
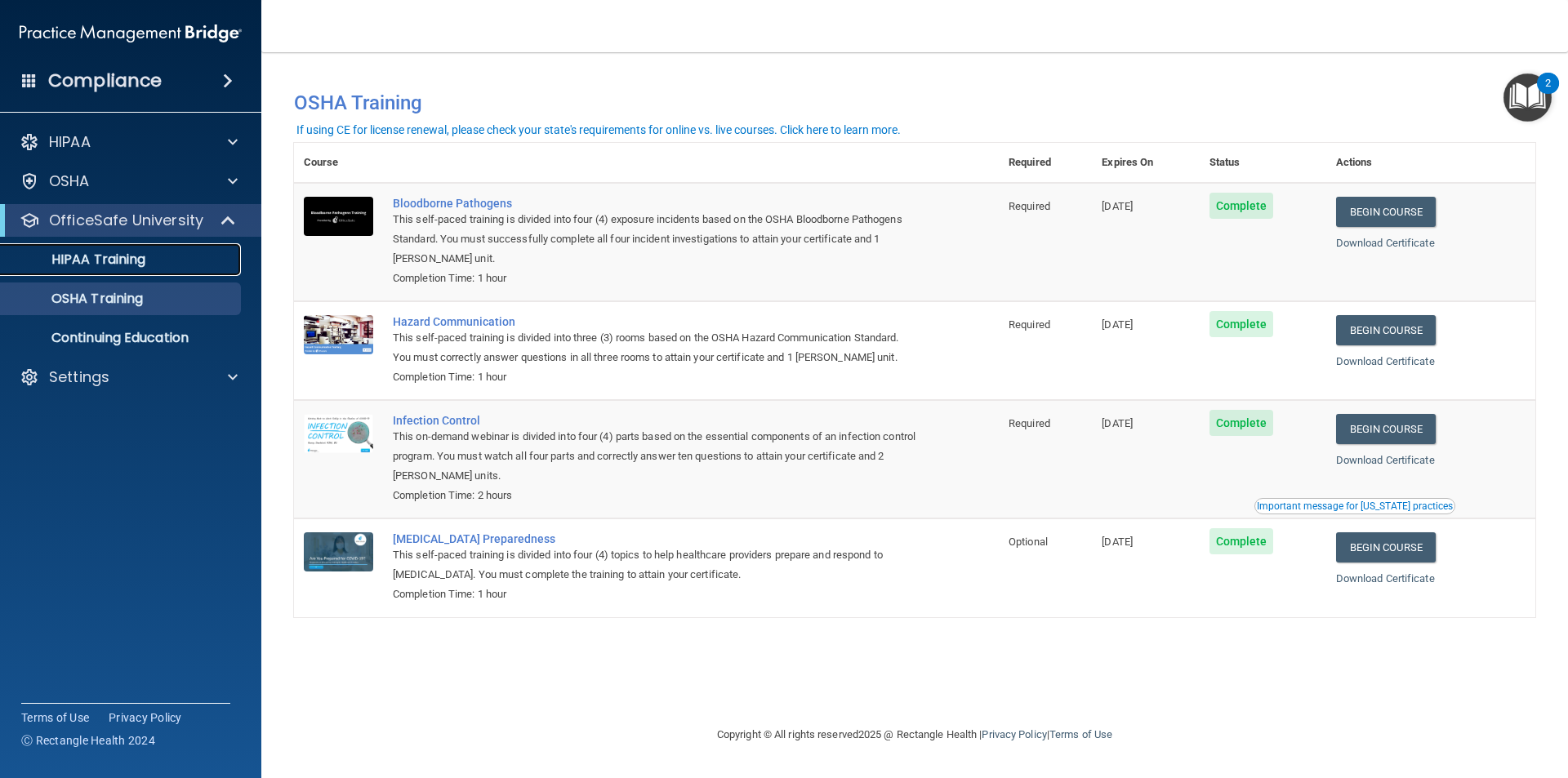
click at [114, 260] on p "HIPAA Training" at bounding box center [77, 259] width 135 height 16
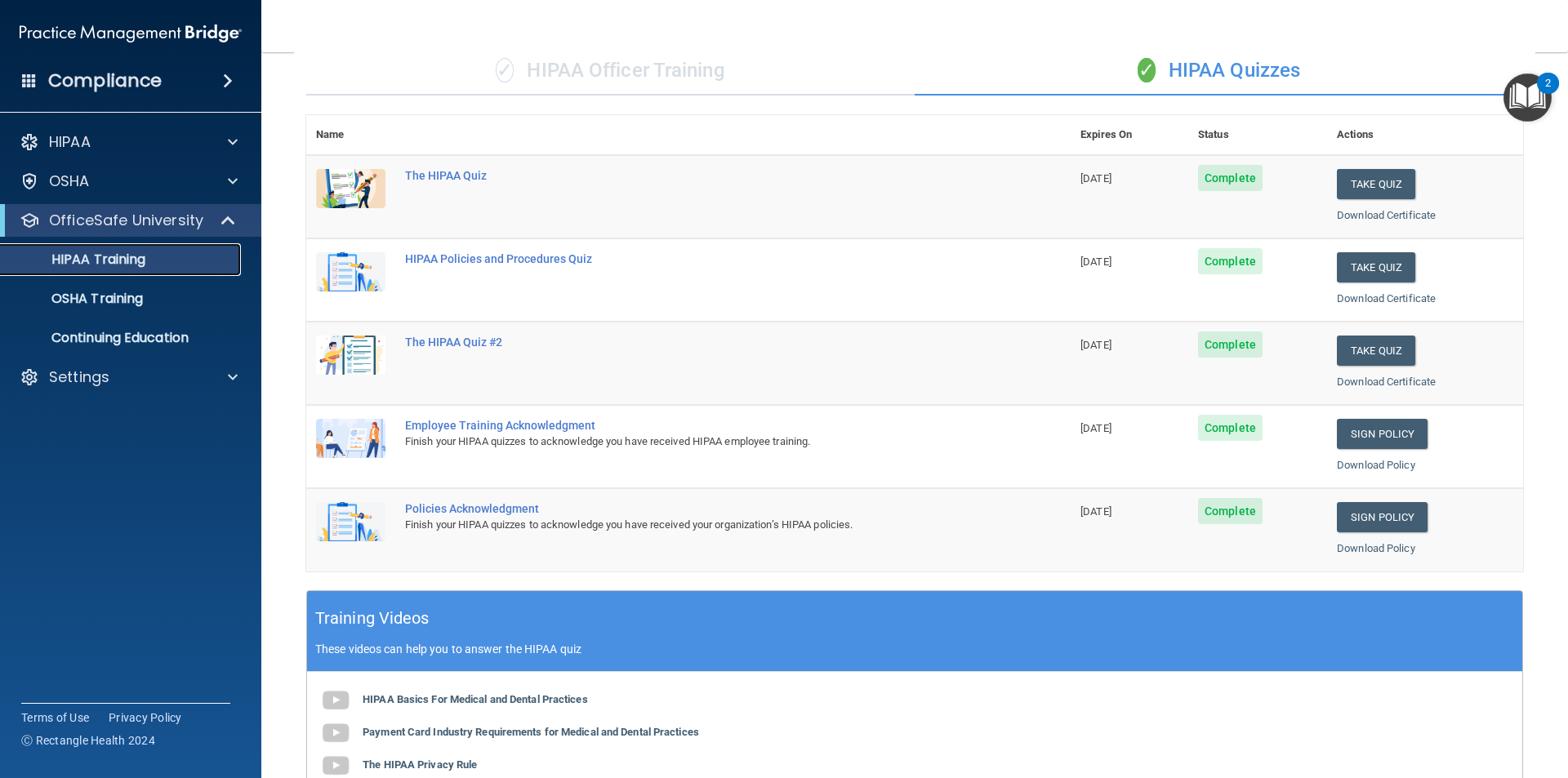
scroll to position [75, 0]
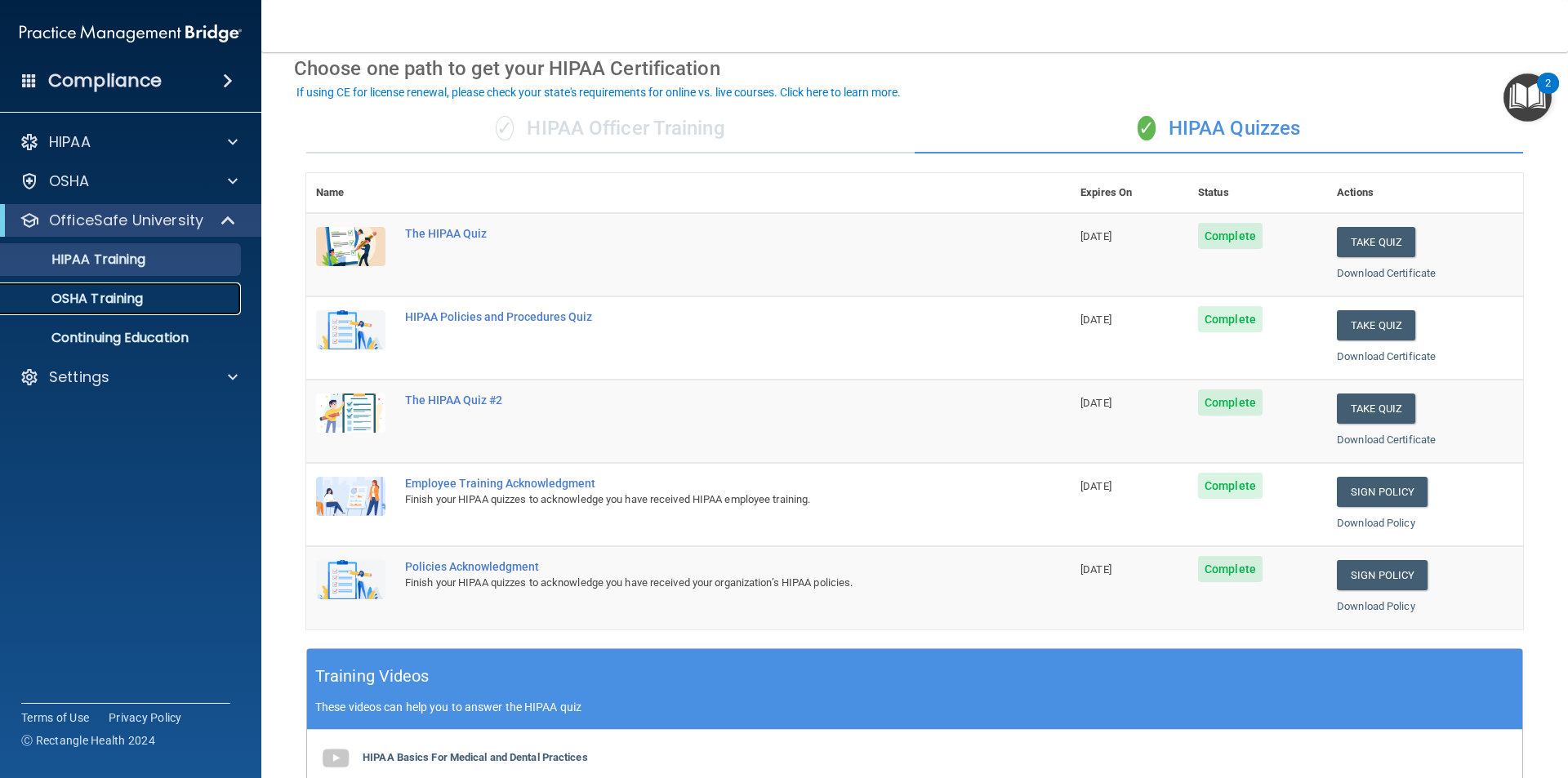
click at [139, 301] on p "OSHA Training" at bounding box center [76, 298] width 132 height 16
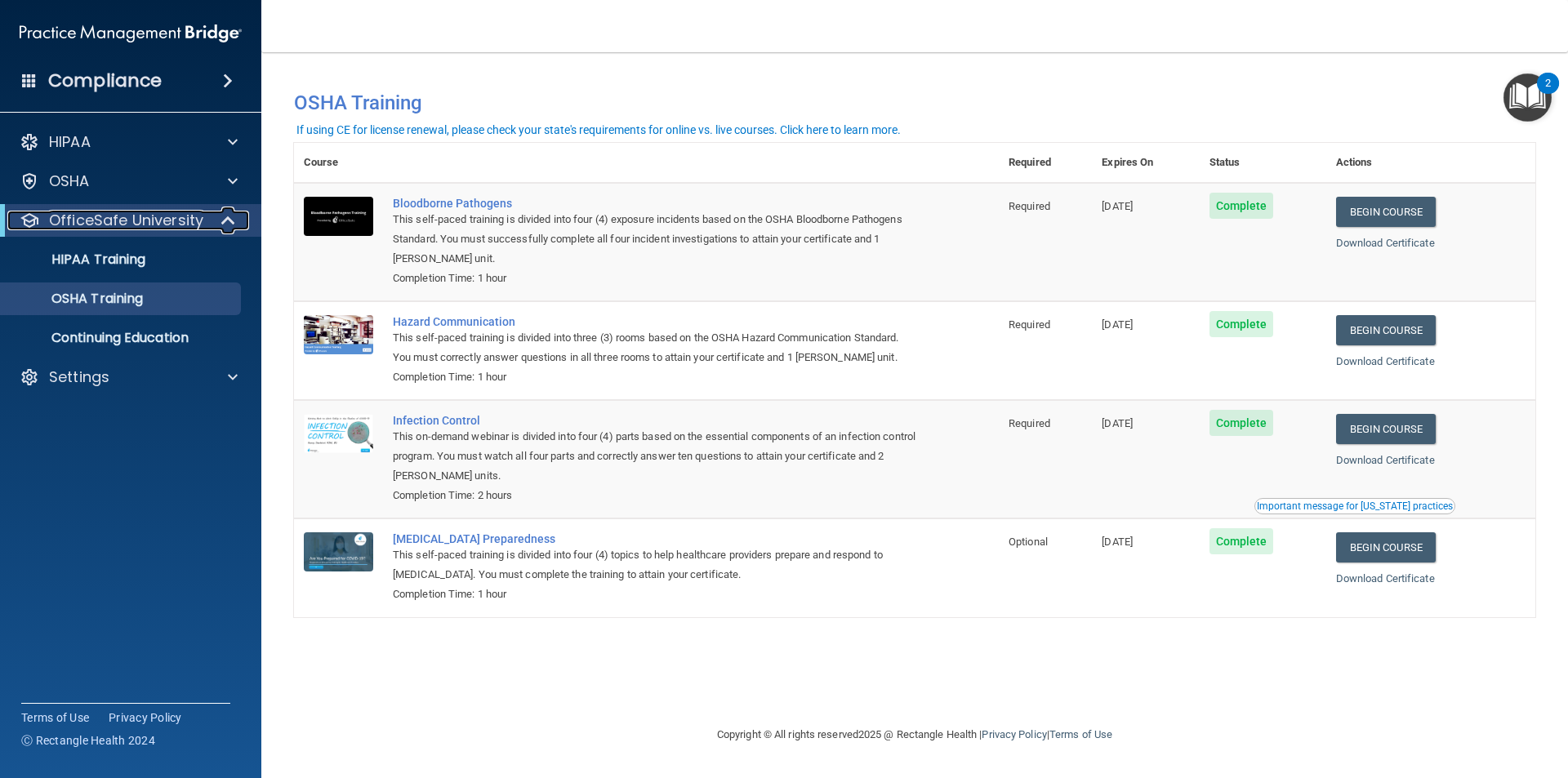
click at [95, 219] on p "OfficeSafe University" at bounding box center [126, 220] width 154 height 20
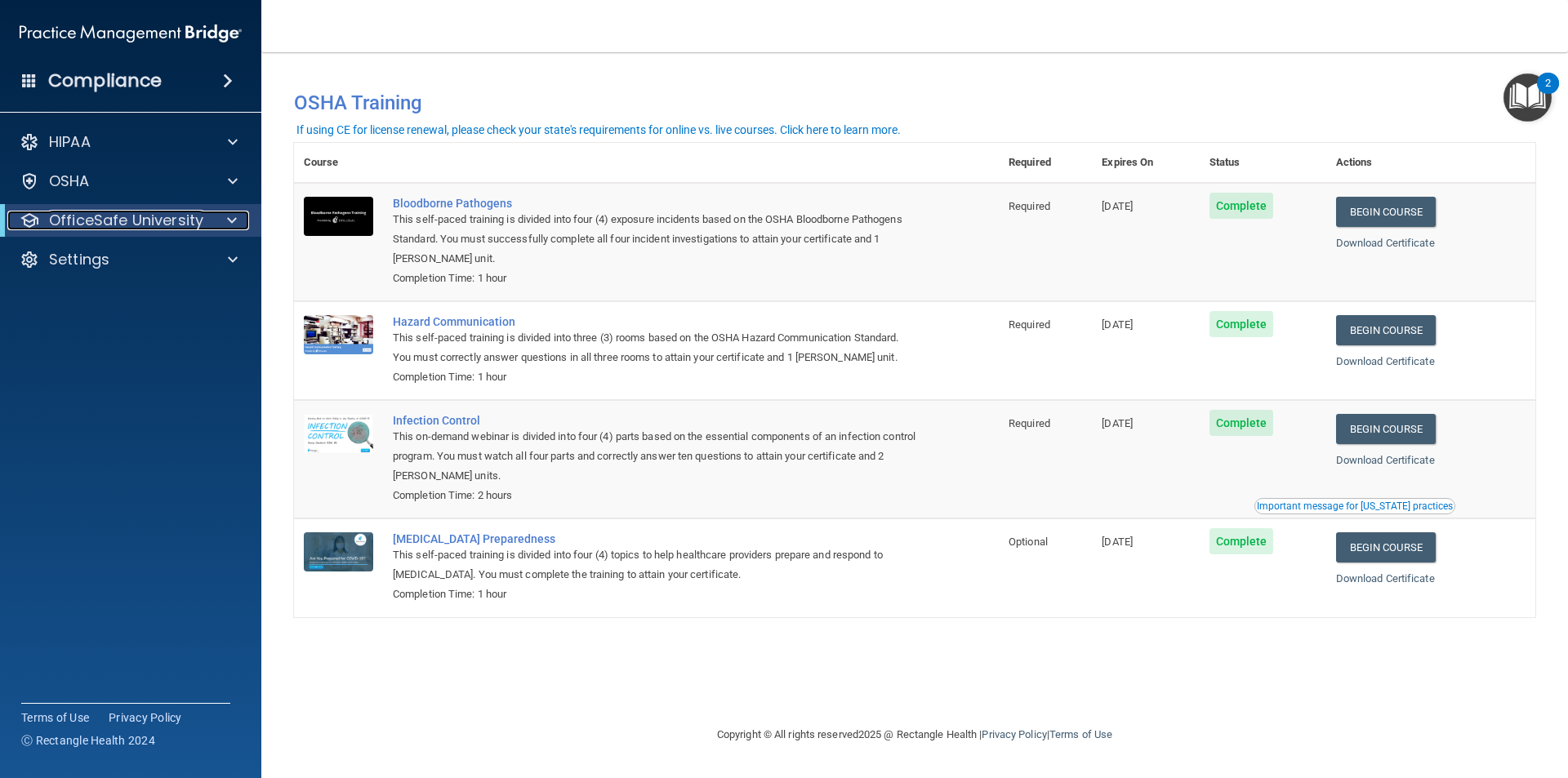
click at [231, 216] on span at bounding box center [231, 220] width 9 height 20
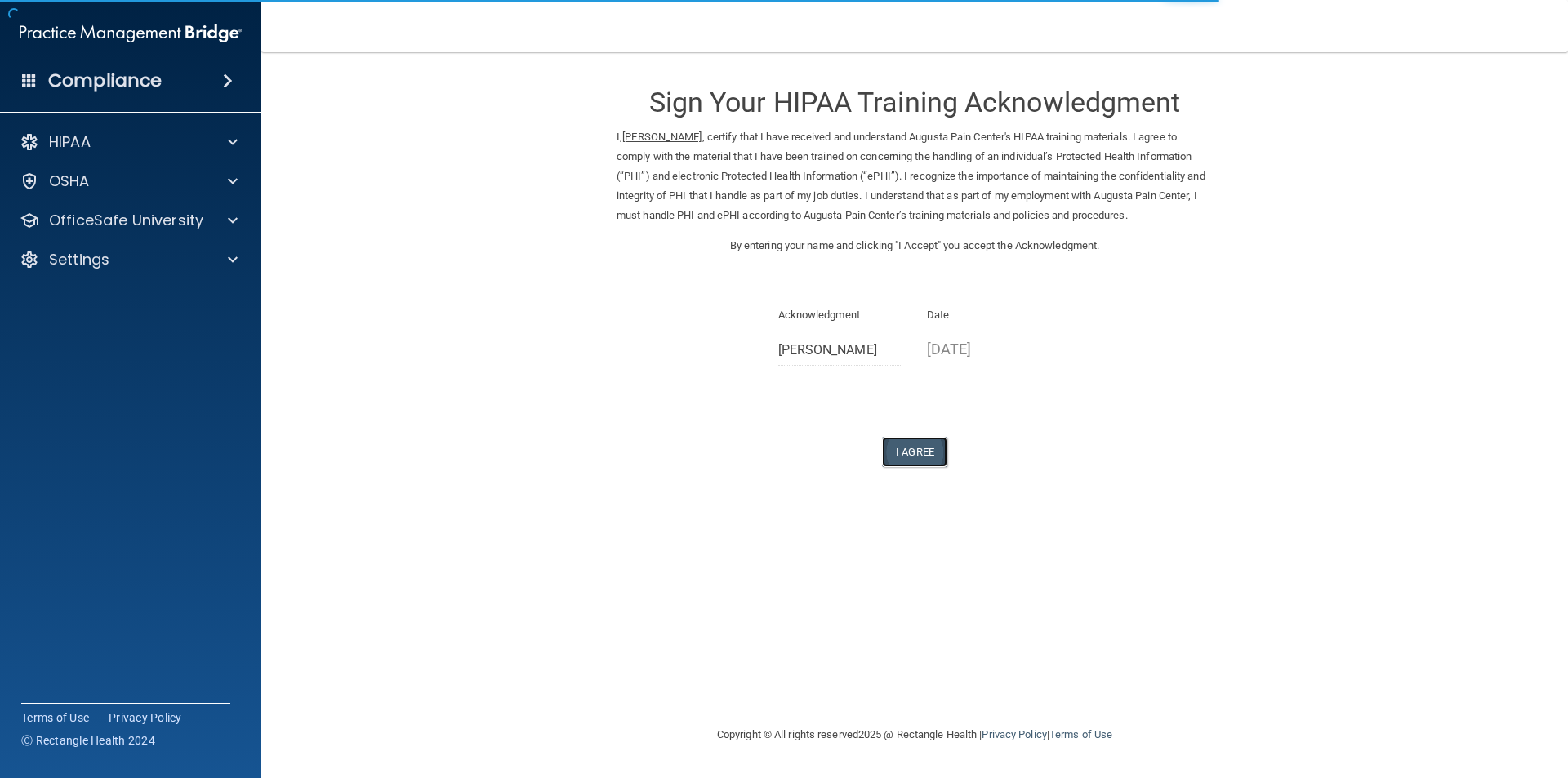
click at [904, 451] on button "I Agree" at bounding box center [915, 452] width 65 height 30
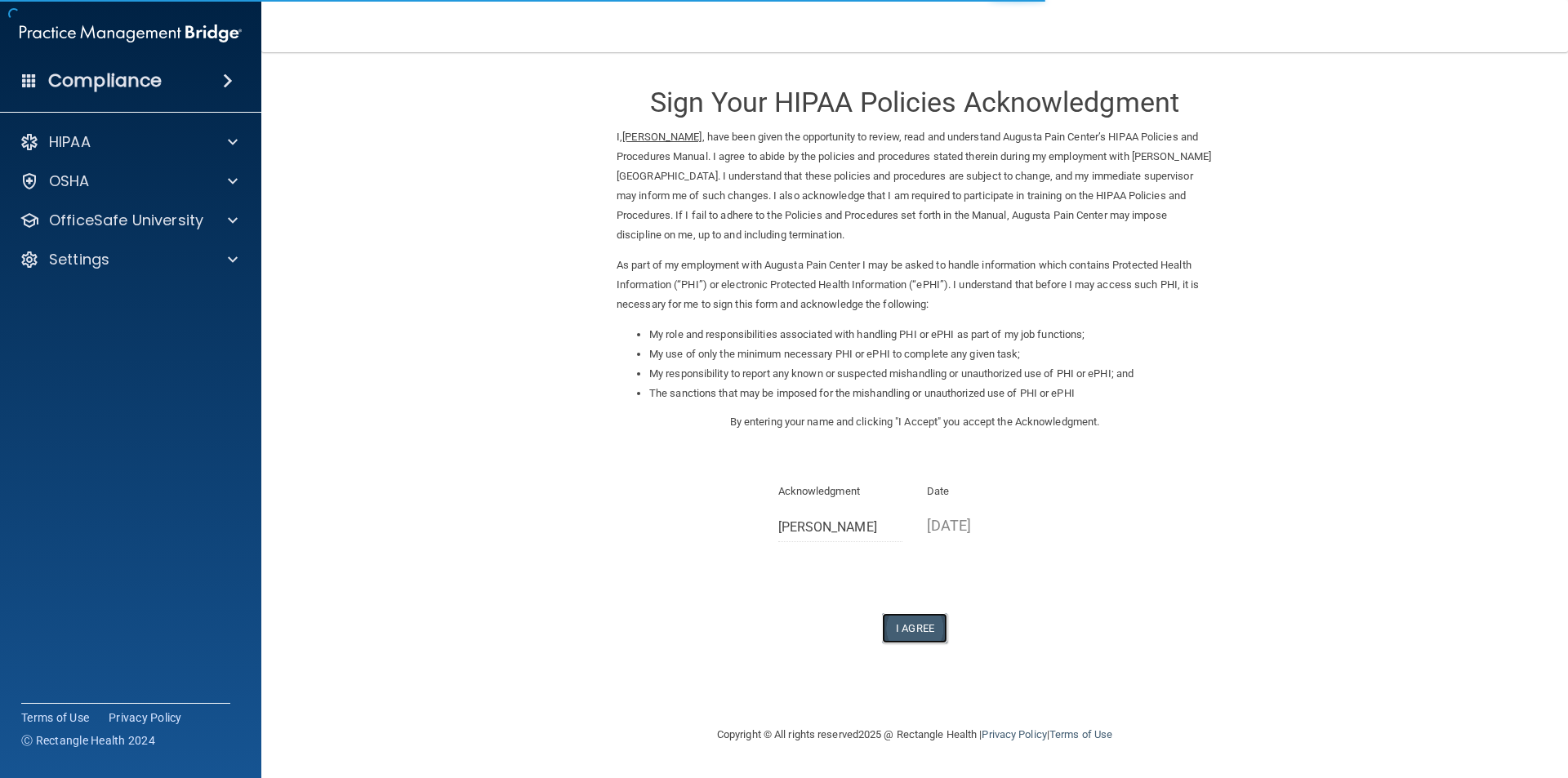
click at [906, 627] on button "I Agree" at bounding box center [915, 628] width 65 height 30
